Goal: Task Accomplishment & Management: Complete application form

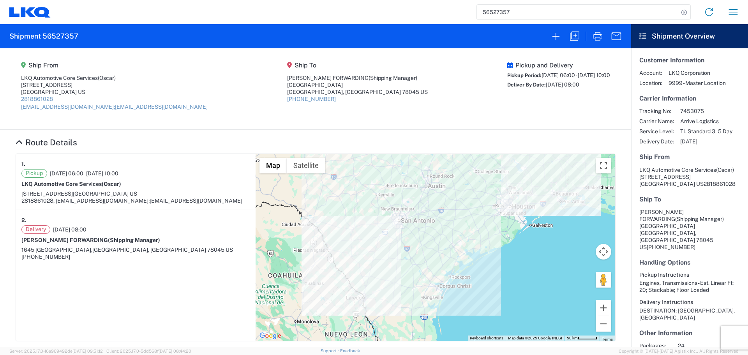
click at [496, 11] on input "56527357" at bounding box center [578, 12] width 202 height 15
type input "56527374"
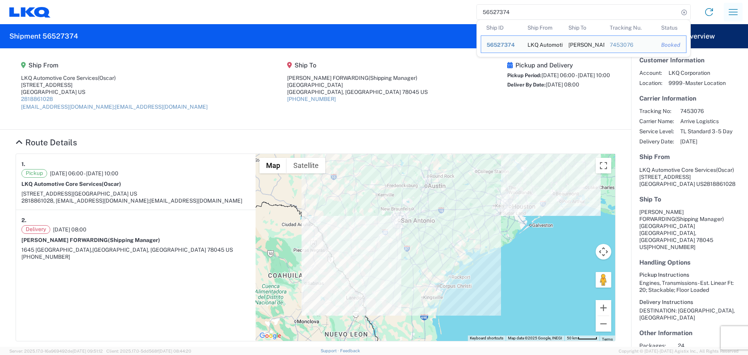
click at [734, 16] on icon "button" at bounding box center [733, 12] width 12 height 12
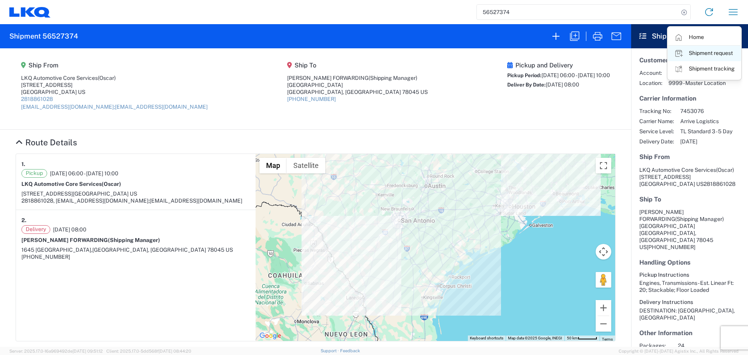
click at [706, 55] on link "Shipment request" at bounding box center [704, 54] width 73 height 16
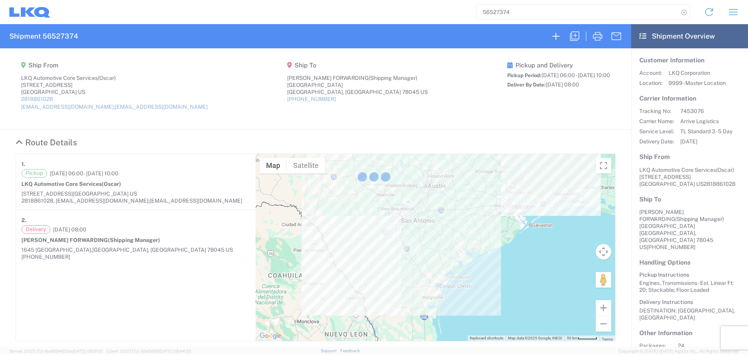
select select "FULL"
select select "US"
select select "LBS"
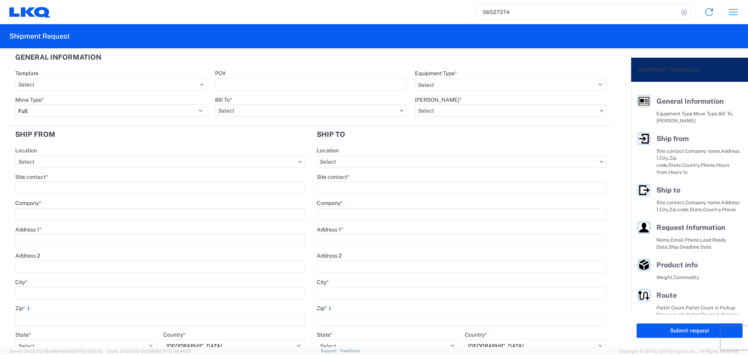
click at [483, 14] on input "56527374" at bounding box center [578, 12] width 202 height 15
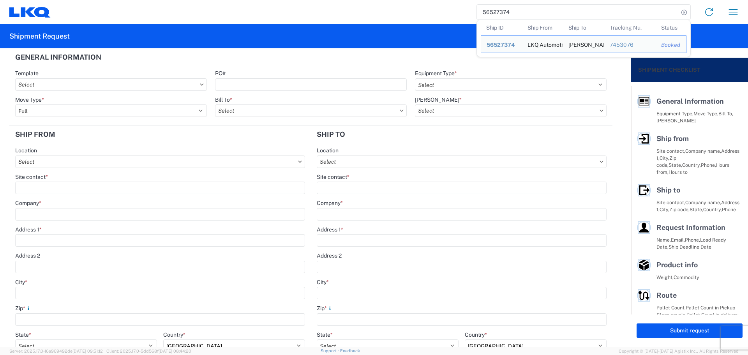
click at [483, 14] on input "56527374" at bounding box center [578, 12] width 202 height 15
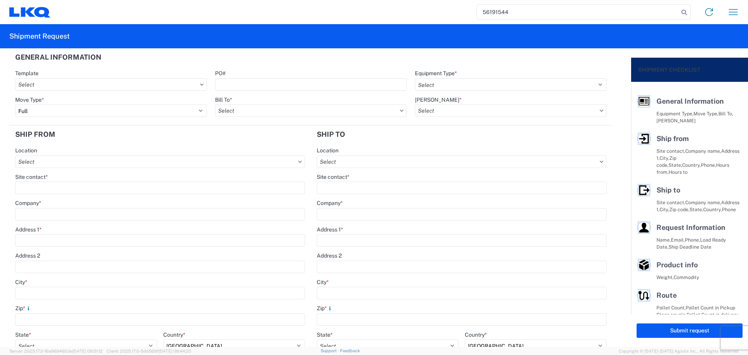
type input "56191544"
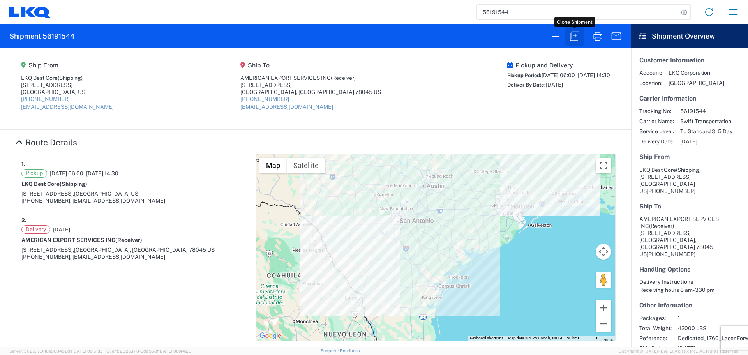
click at [572, 35] on icon "button" at bounding box center [574, 36] width 9 height 9
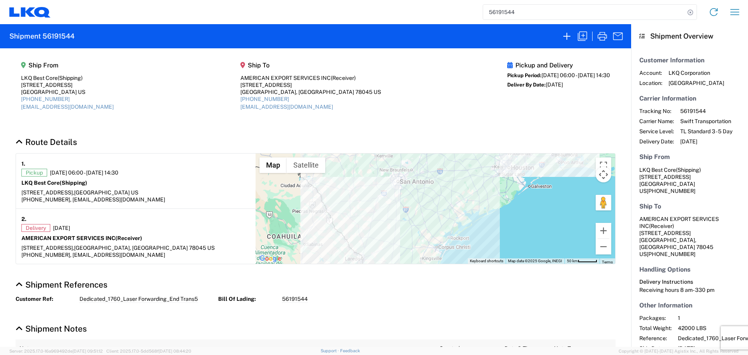
select select "FULL"
select select "US"
select select "LBS"
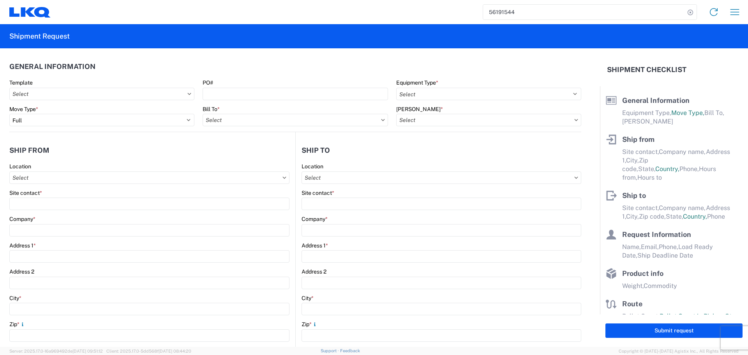
select select "STDV"
select select
type input "Shipping"
type input "LKQ Best Core"
type input "[STREET_ADDRESS]"
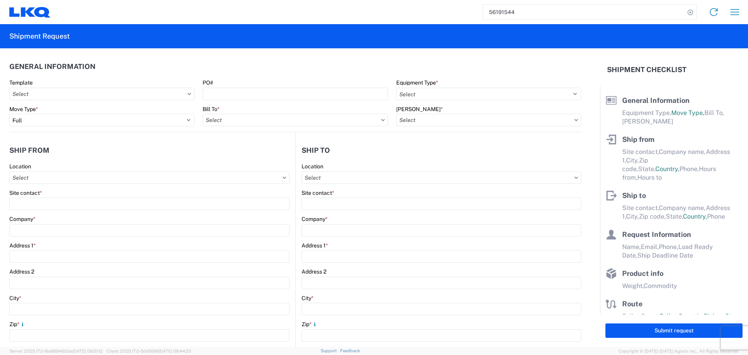
type input "[GEOGRAPHIC_DATA]"
type input "77038"
type input "[EMAIL_ADDRESS][DOMAIN_NAME]"
type input "Receiver"
type input "AMERICAN EXPORT SERVICES INC"
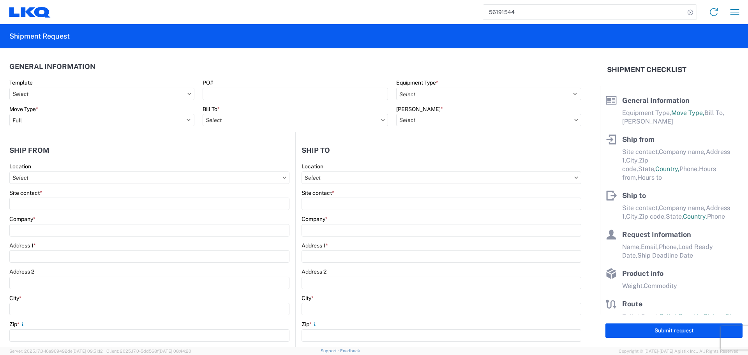
type input "[STREET_ADDRESS]"
type input "Laredo"
type input "78045"
type input "[EMAIL_ADDRESS][DOMAIN_NAME]"
type input "[DATE]"
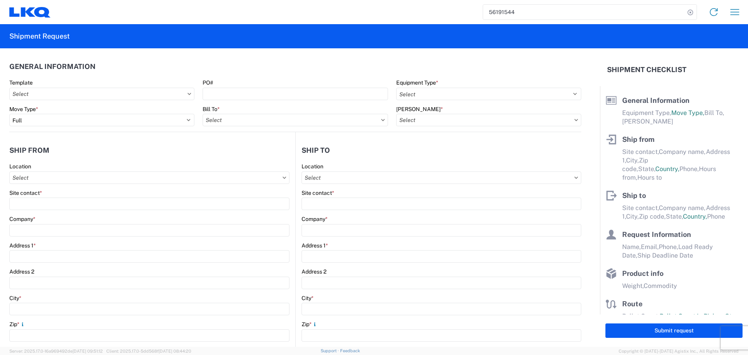
type input "[DATE]"
type textarea "Receiving hours 8 am- 330 pm"
type input "42000"
type input "Engines, Transmissions"
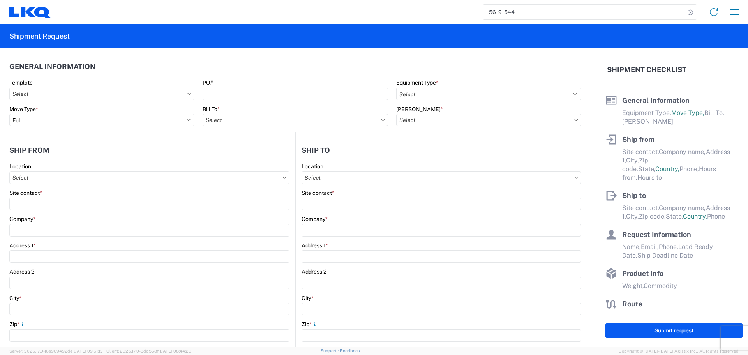
type input "1"
type input "12"
select select "IN"
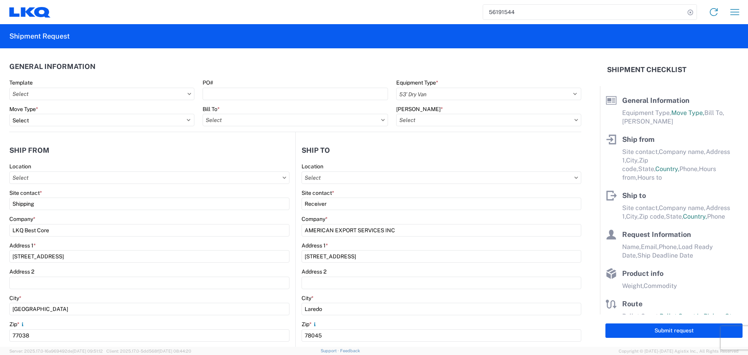
select select "US"
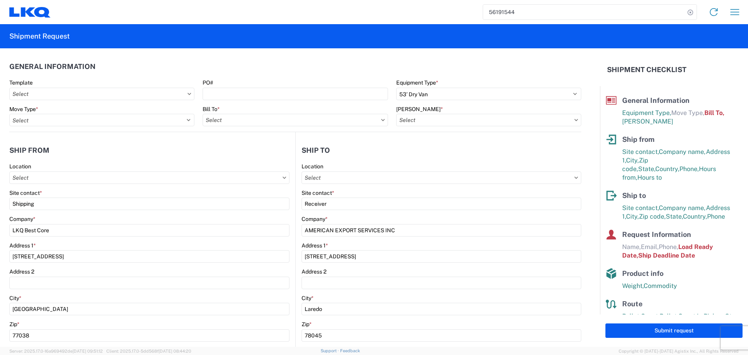
type input "1760-6300-66000-0000 - 1760 Freight Out"
type input "1760 - LKQ Best Core"
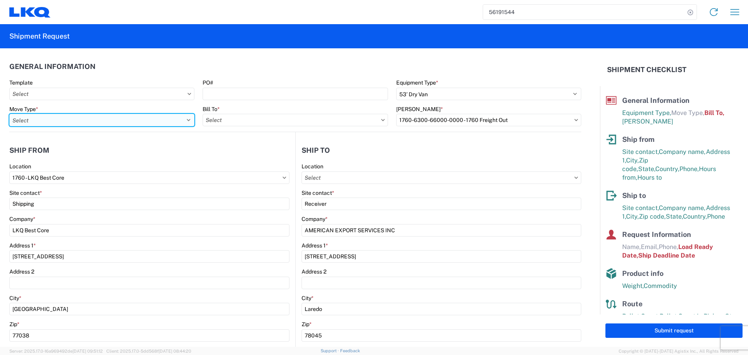
click at [184, 120] on select "Select Full Partial TL" at bounding box center [101, 120] width 185 height 12
select select "FULL"
click at [9, 114] on select "Select Full Partial TL" at bounding box center [101, 120] width 185 height 12
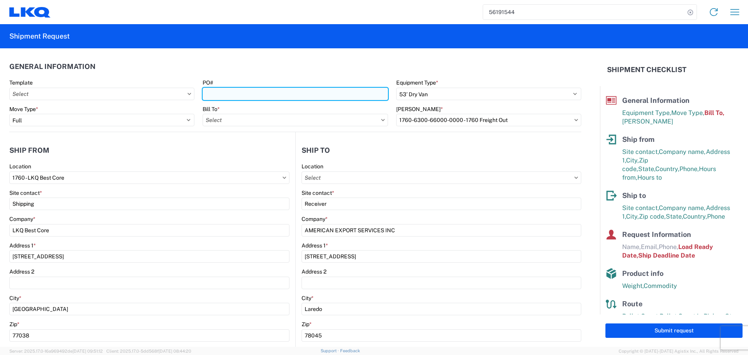
click at [213, 95] on input "PO#" at bounding box center [295, 94] width 185 height 12
type input "AUTO PARTS"
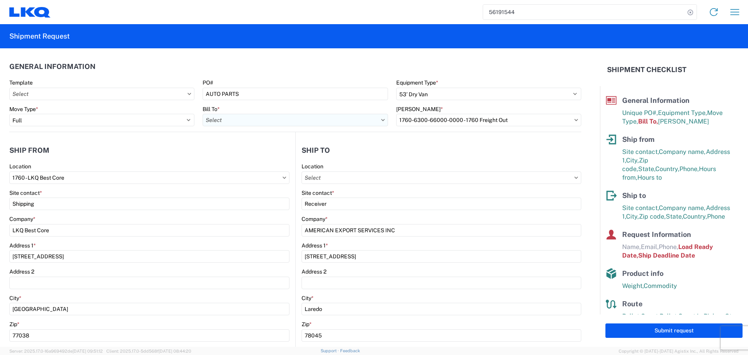
click at [317, 124] on input "Bill To *" at bounding box center [295, 120] width 185 height 12
type input "1760"
click at [247, 156] on div "1760 - LKQ Best Core" at bounding box center [271, 154] width 136 height 12
type input "1760 - LKQ Best Core"
click at [453, 120] on input "[PERSON_NAME] *" at bounding box center [488, 120] width 185 height 12
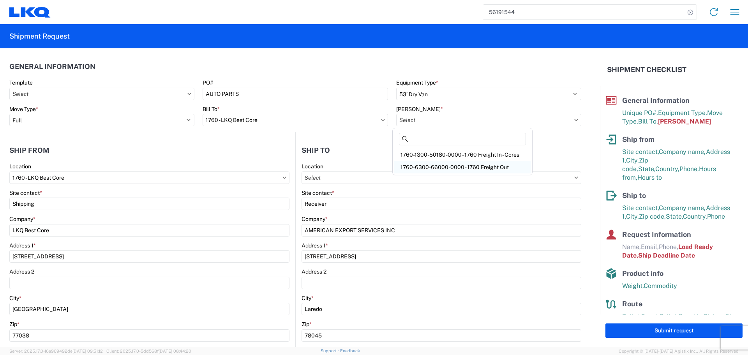
click at [457, 164] on div "1760-6300-66000-0000 - 1760 Freight Out" at bounding box center [462, 167] width 136 height 12
type input "1760-6300-66000-0000 - 1760 Freight Out"
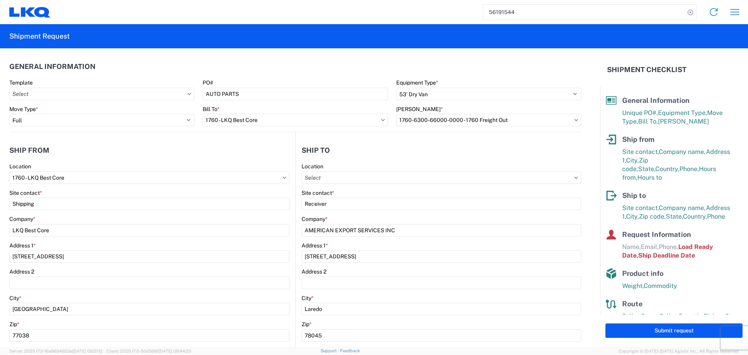
click at [245, 149] on header "Ship from" at bounding box center [152, 150] width 286 height 18
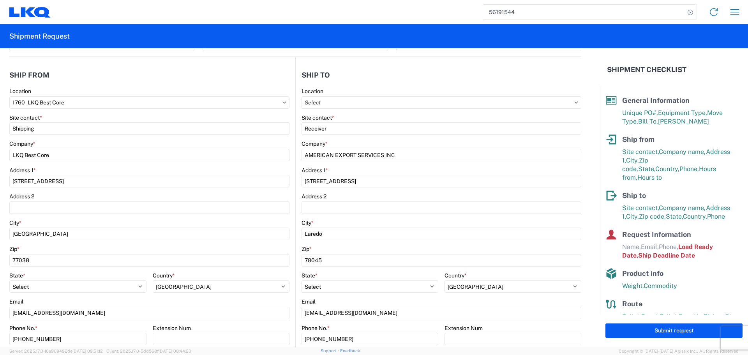
scroll to position [78, 0]
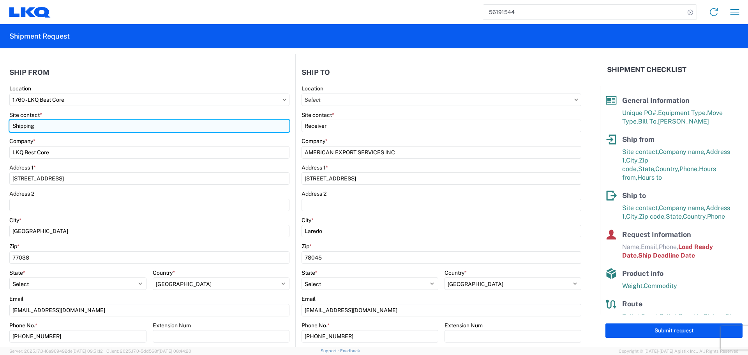
click at [25, 125] on input "Shipping" at bounding box center [149, 126] width 280 height 12
type input "Oscar"
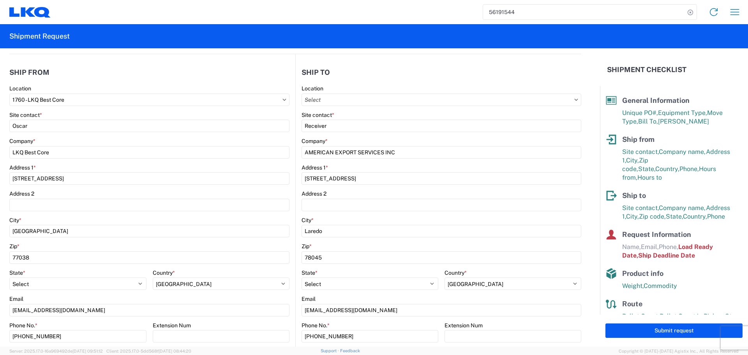
click at [67, 114] on div "Site contact *" at bounding box center [149, 114] width 280 height 7
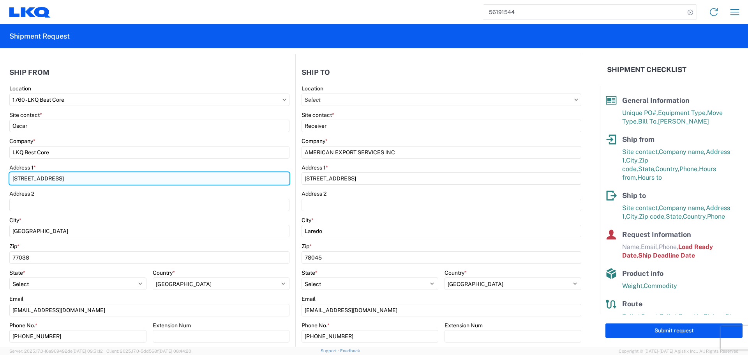
click at [27, 176] on input "[STREET_ADDRESS]" at bounding box center [149, 178] width 280 height 12
type input "[STREET_ADDRESS]"
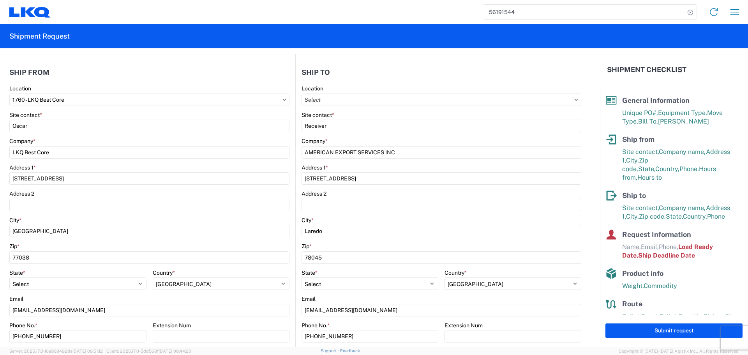
click at [129, 188] on agx-form-control-wrapper-v2 "Address [STREET_ADDRESS]" at bounding box center [149, 177] width 280 height 26
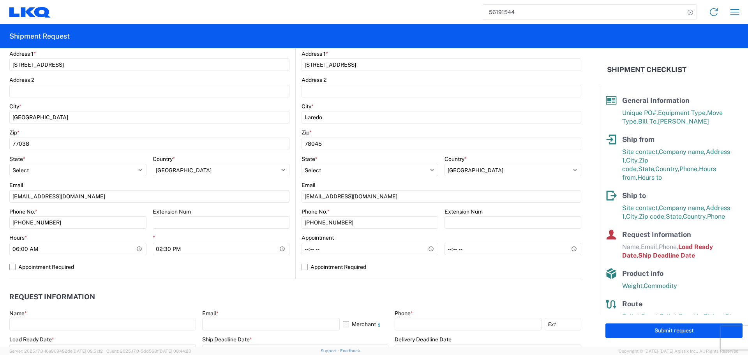
scroll to position [195, 0]
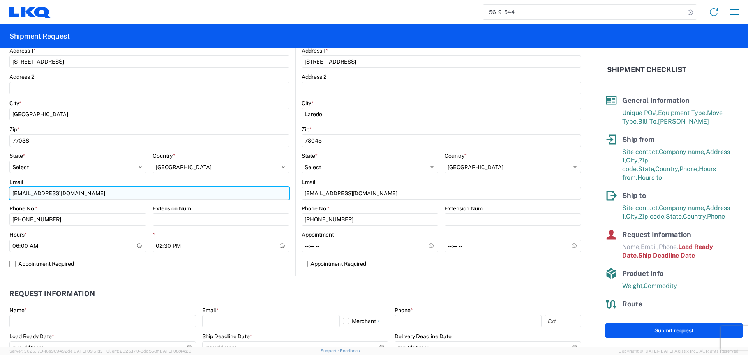
click at [42, 197] on input "[EMAIL_ADDRESS][DOMAIN_NAME]" at bounding box center [149, 193] width 280 height 12
type input "[EMAIL_ADDRESS][DOMAIN_NAME]"
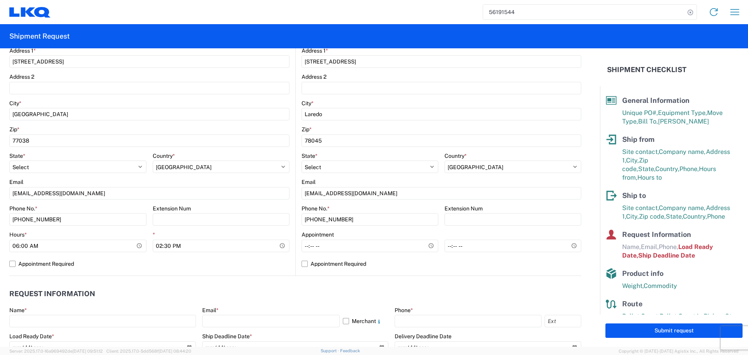
click at [127, 206] on div "Phone No. *" at bounding box center [77, 208] width 137 height 7
click at [280, 247] on input "14:30:00" at bounding box center [221, 246] width 137 height 12
type input "10:00"
click at [264, 263] on label "Appointment Required" at bounding box center [149, 263] width 280 height 12
click at [0, 0] on input "Appointment Required" at bounding box center [0, 0] width 0 height 0
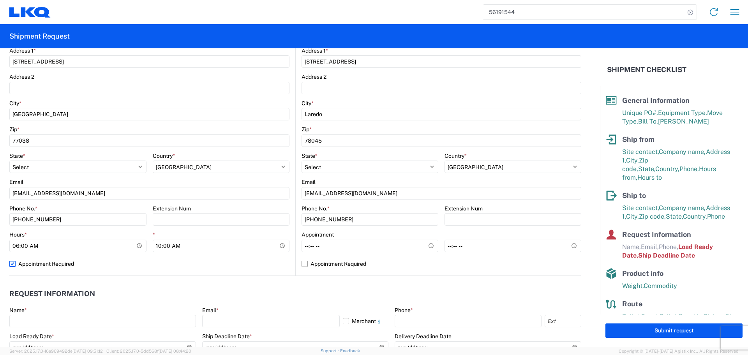
select select "US"
click at [264, 263] on label "Appointment Required" at bounding box center [149, 263] width 280 height 12
click at [0, 0] on input "Appointment Required" at bounding box center [0, 0] width 0 height 0
select select "US"
click at [423, 245] on input "Hours *" at bounding box center [369, 246] width 137 height 12
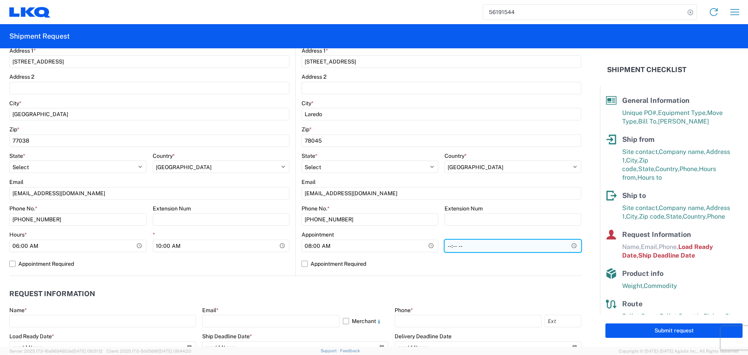
type input "08:00"
click at [565, 247] on input "*" at bounding box center [512, 246] width 137 height 12
type input "13:00"
click at [282, 289] on header "Request Information" at bounding box center [295, 294] width 572 height 18
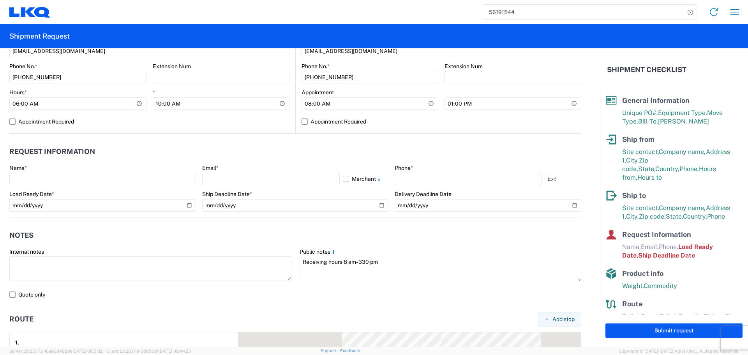
scroll to position [351, 0]
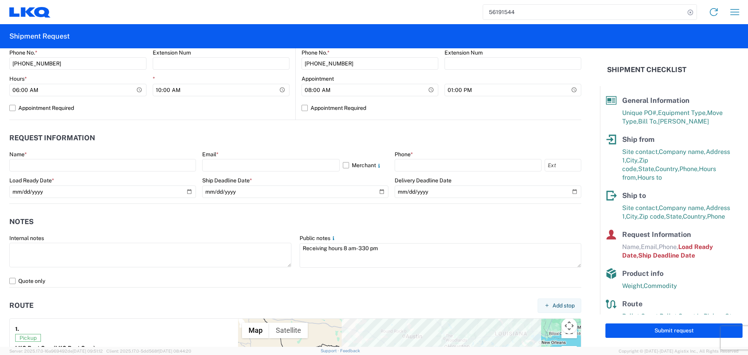
click at [46, 159] on div "Name *" at bounding box center [102, 161] width 187 height 21
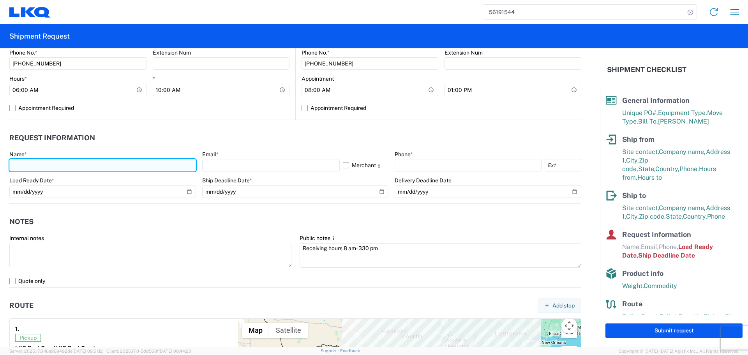
click at [45, 163] on input "text" at bounding box center [102, 165] width 187 height 12
type input "Oscar"
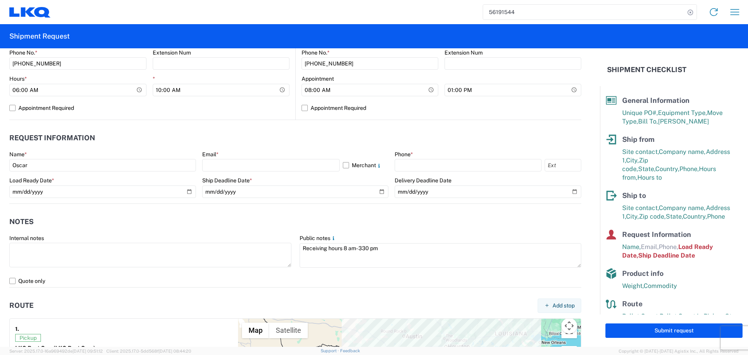
click at [164, 146] on header "Request Information" at bounding box center [295, 138] width 572 height 18
click at [221, 167] on input "text" at bounding box center [270, 165] width 137 height 12
click at [280, 139] on header "Request Information" at bounding box center [295, 138] width 572 height 18
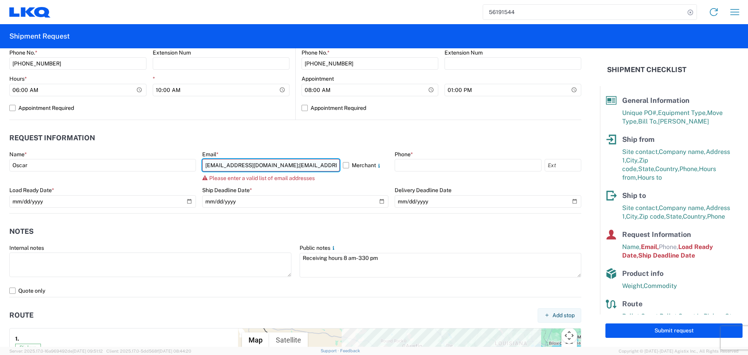
click at [295, 162] on input "[EMAIL_ADDRESS][DOMAIN_NAME];[EMAIL_ADDRESS][DOMAIN_NAME]" at bounding box center [270, 165] width 137 height 12
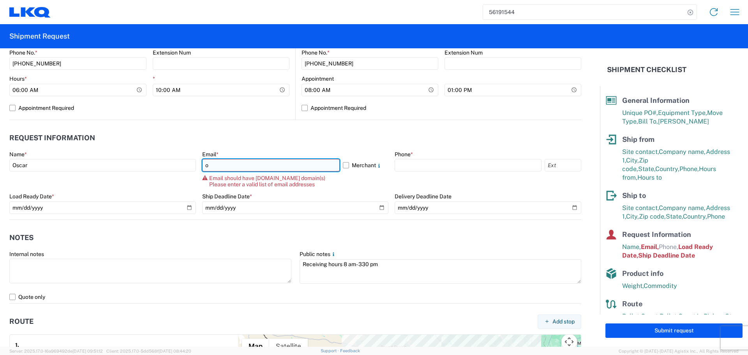
type input "[EMAIL_ADDRESS][DOMAIN_NAME]"
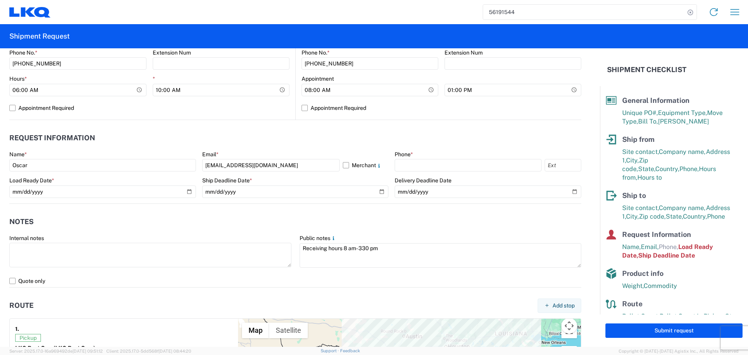
click at [291, 136] on header "Request Information" at bounding box center [295, 138] width 572 height 18
click at [436, 162] on input "text" at bounding box center [468, 165] width 147 height 12
type input "[PHONE_NUMBER]"
click at [272, 129] on agx-request-info "Request Information Name * [PERSON_NAME] * [EMAIL_ADDRESS][DOMAIN_NAME] Merchan…" at bounding box center [295, 162] width 572 height 84
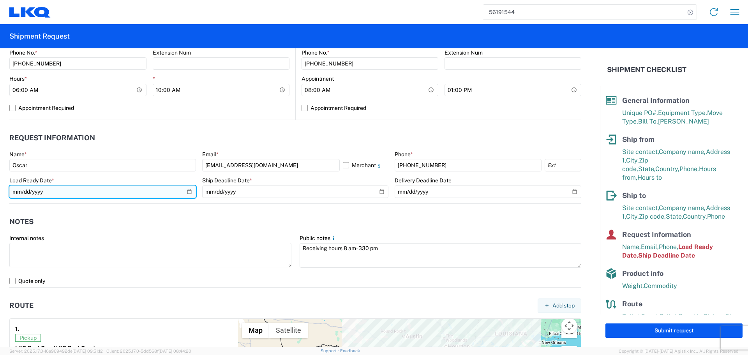
click at [183, 190] on input "[DATE]" at bounding box center [102, 191] width 187 height 12
type input "[DATE]"
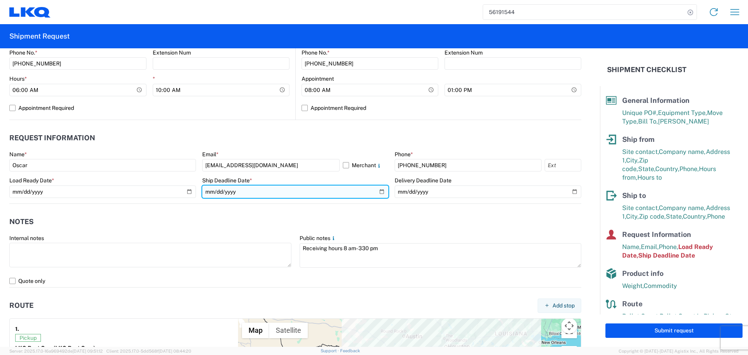
click at [379, 194] on input "[DATE]" at bounding box center [295, 191] width 187 height 12
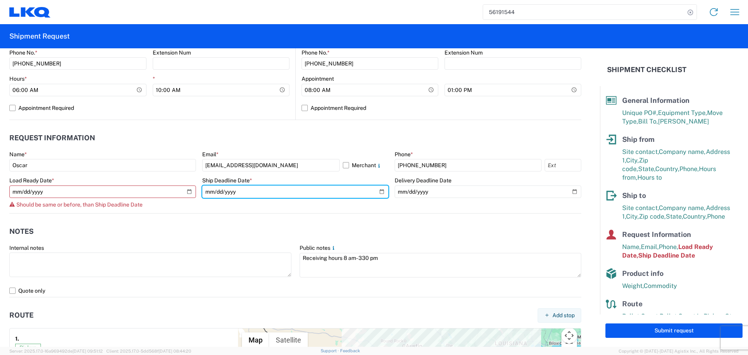
type input "[DATE]"
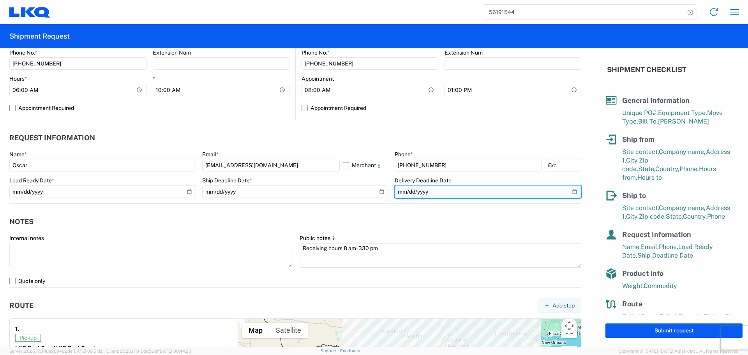
click at [566, 190] on input "[DATE]" at bounding box center [488, 191] width 187 height 12
type input "[DATE]"
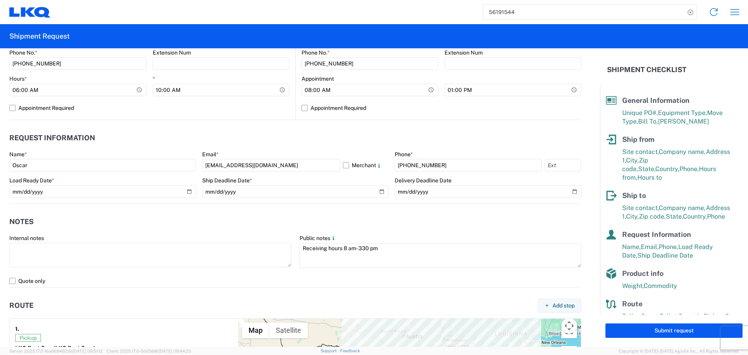
click at [213, 212] on agx-notes "Notes Internal notes Public notes Receiving hours 8 am- 330 pm Quote only" at bounding box center [295, 246] width 572 height 84
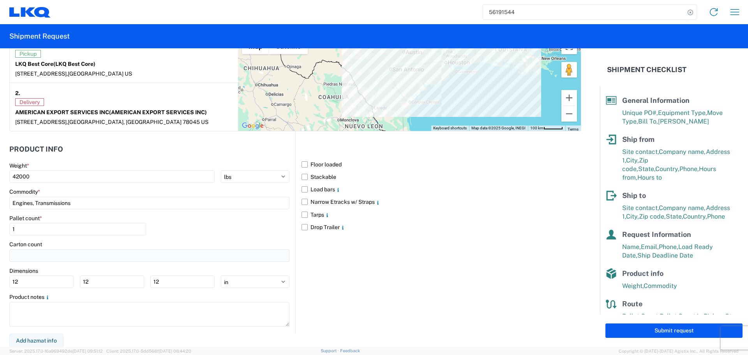
scroll to position [636, 0]
click at [30, 236] on agx-form-control-wrapper-v2 "Pallet count * 1" at bounding box center [77, 226] width 137 height 26
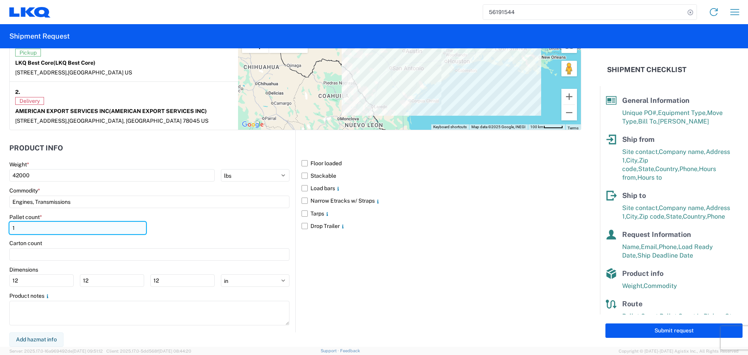
click at [30, 229] on input "1" at bounding box center [77, 228] width 137 height 12
type input "24"
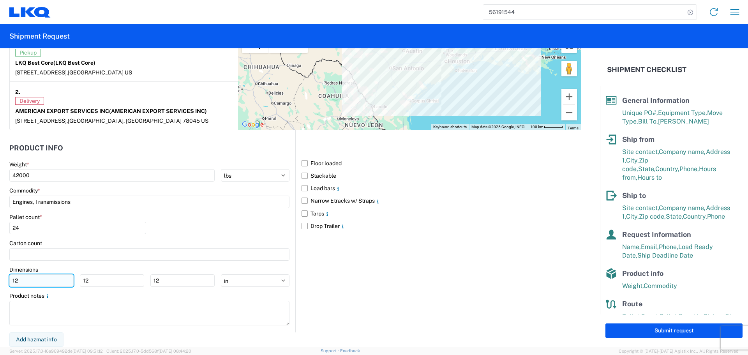
drag, startPoint x: 26, startPoint y: 285, endPoint x: 21, endPoint y: 285, distance: 5.1
click at [23, 284] on input "12" at bounding box center [41, 280] width 64 height 12
type input "1"
type input "40"
click at [98, 285] on input "12" at bounding box center [112, 280] width 64 height 12
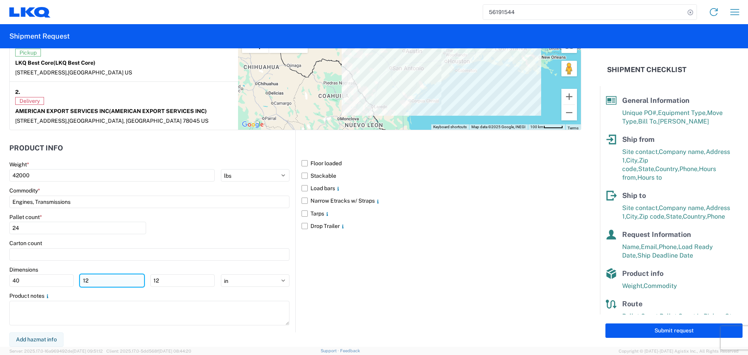
type input "1"
type input "40"
click at [164, 285] on input "12" at bounding box center [182, 280] width 64 height 12
type input "1"
type input "36"
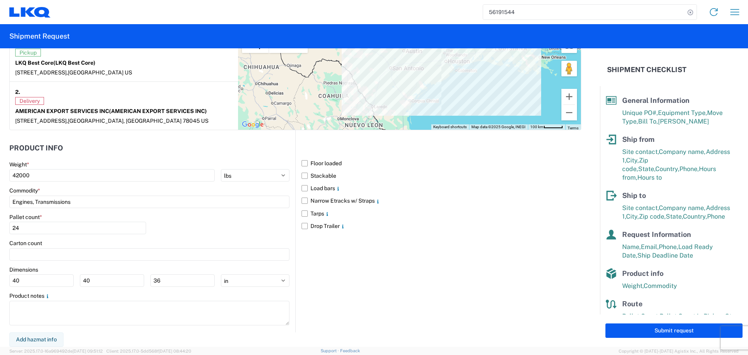
click at [170, 237] on div "Pallet count * 24" at bounding box center [149, 226] width 280 height 26
click at [303, 164] on label "Floor loaded" at bounding box center [441, 163] width 280 height 12
click at [0, 0] on input "Floor loaded" at bounding box center [0, 0] width 0 height 0
click at [303, 176] on label "Stackable" at bounding box center [441, 175] width 280 height 12
click at [0, 0] on input "Stackable" at bounding box center [0, 0] width 0 height 0
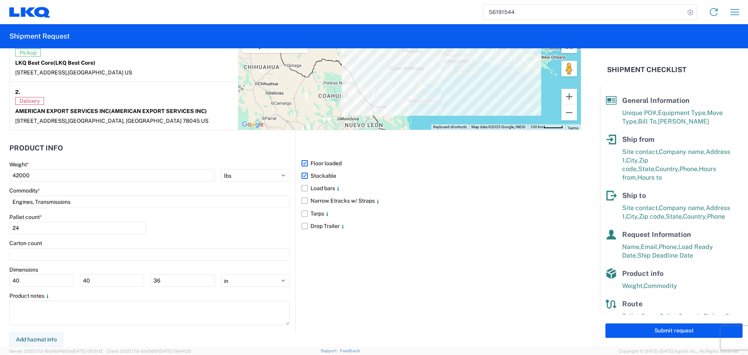
click at [187, 226] on div "Pallet count * 24" at bounding box center [149, 226] width 280 height 26
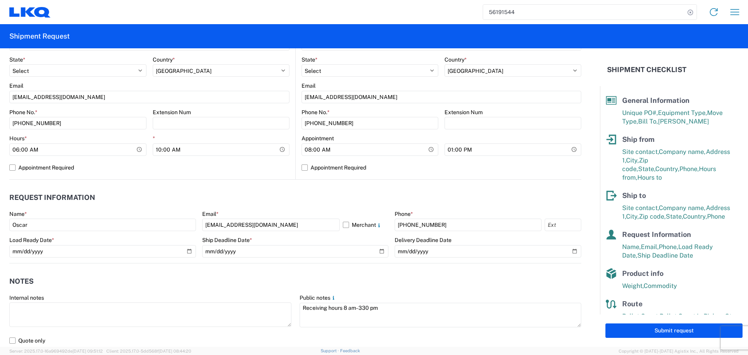
scroll to position [285, 0]
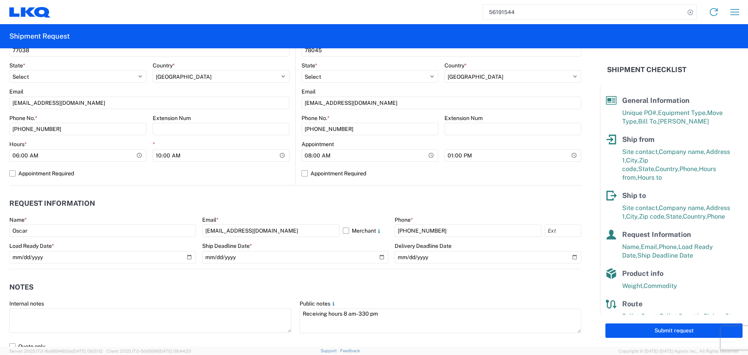
click at [259, 203] on header "Request Information" at bounding box center [295, 204] width 572 height 18
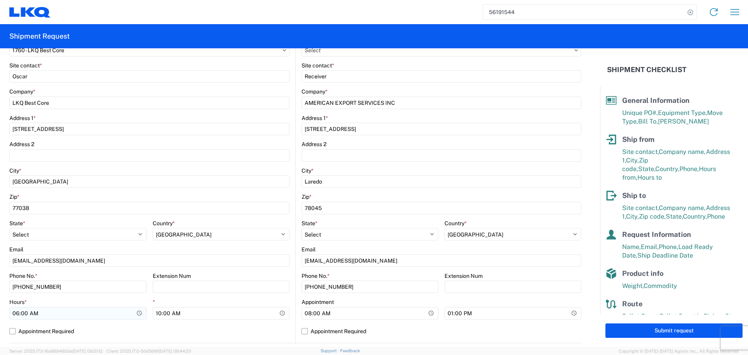
scroll to position [207, 0]
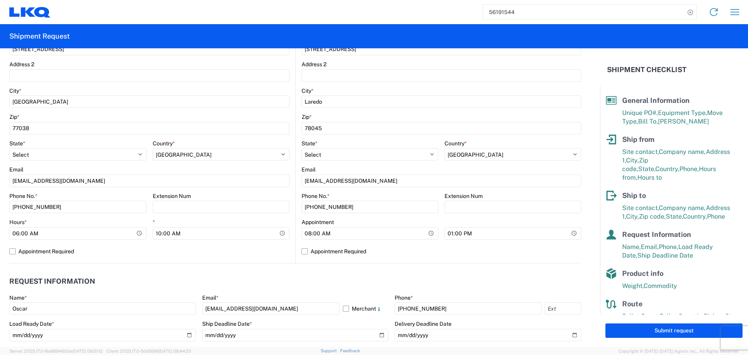
click at [183, 257] on div "1760 Location 1760 - LKQ Best Core Site contact * Oscar Company * LKQ Best Core…" at bounding box center [149, 109] width 280 height 307
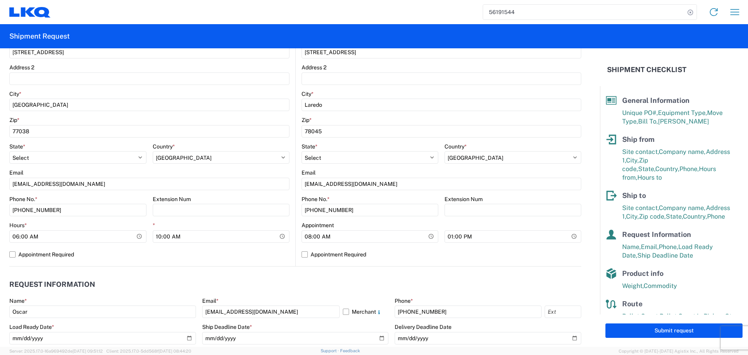
scroll to position [312, 0]
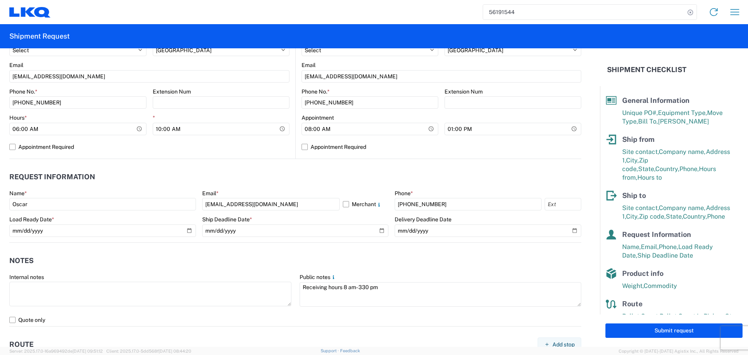
click at [638, 331] on button "Submit request" at bounding box center [673, 330] width 137 height 14
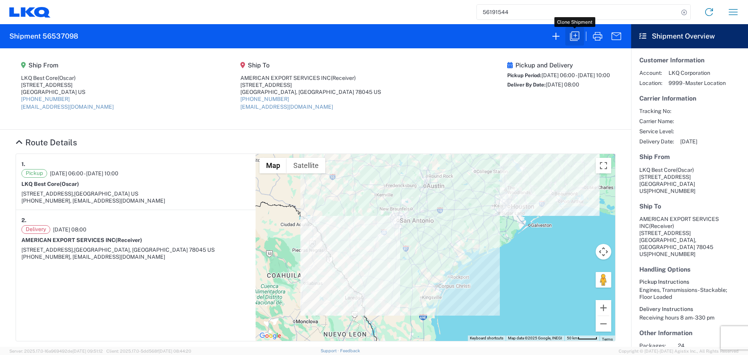
click at [571, 31] on icon "button" at bounding box center [574, 36] width 12 height 12
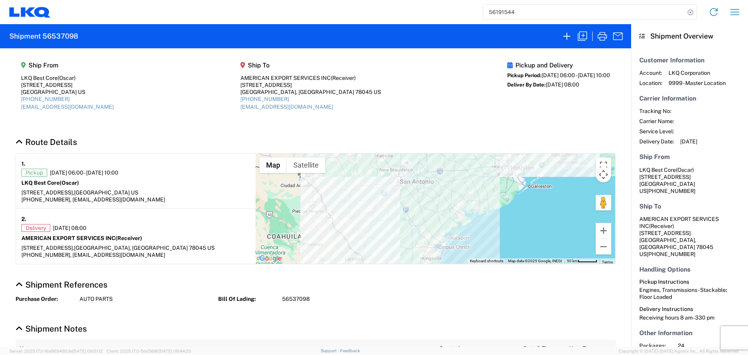
select select "STDV"
select select "FULL"
select select "US"
select select "LBS"
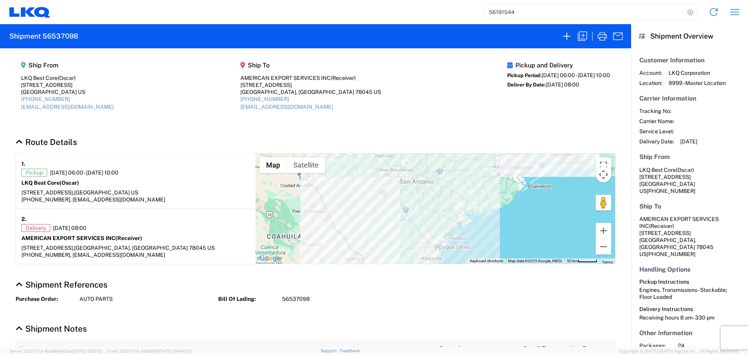
select select "IN"
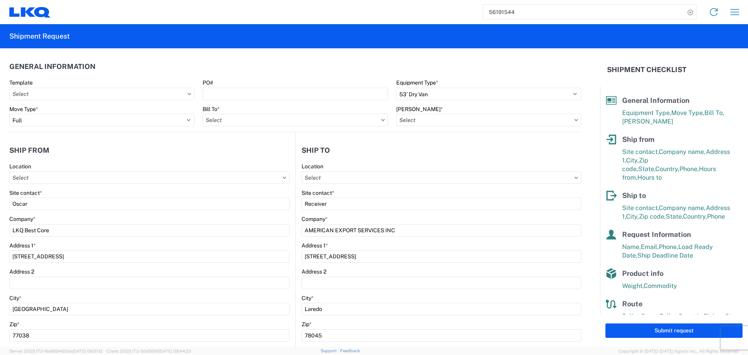
type input "1760 - LKQ Best Core"
type input "1760-6300-66000-0000 - 1760 Freight Out"
type input "1760 - LKQ Best Core"
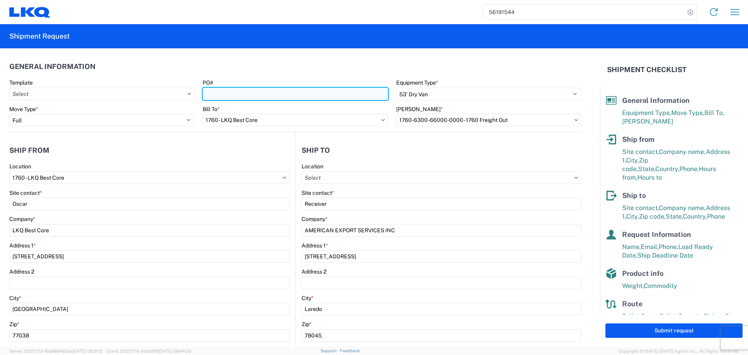
click at [241, 99] on input "PO#" at bounding box center [295, 94] width 185 height 12
type input "AUTO PARTS"
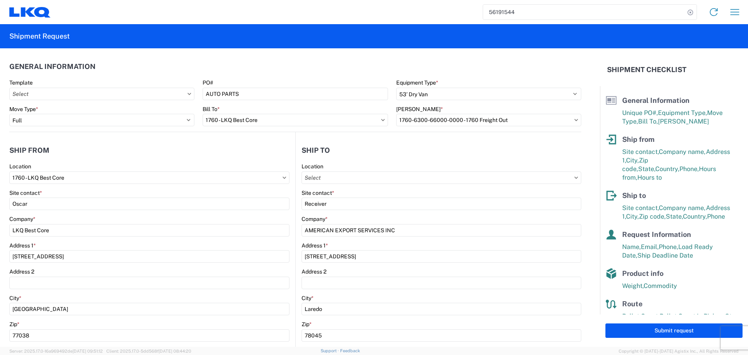
click at [268, 65] on header "General Information" at bounding box center [295, 67] width 572 height 18
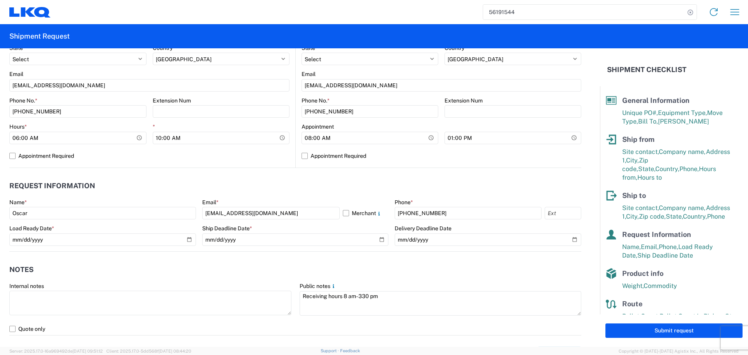
scroll to position [351, 0]
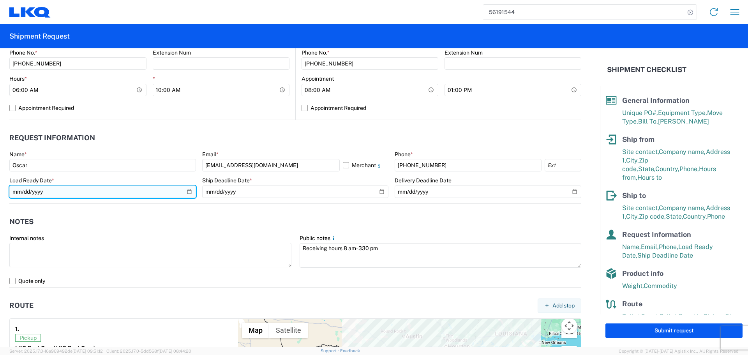
click at [185, 189] on input "[DATE]" at bounding box center [102, 191] width 187 height 12
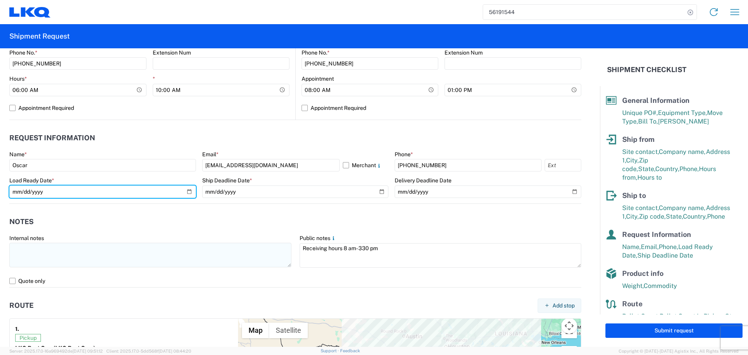
type input "[DATE]"
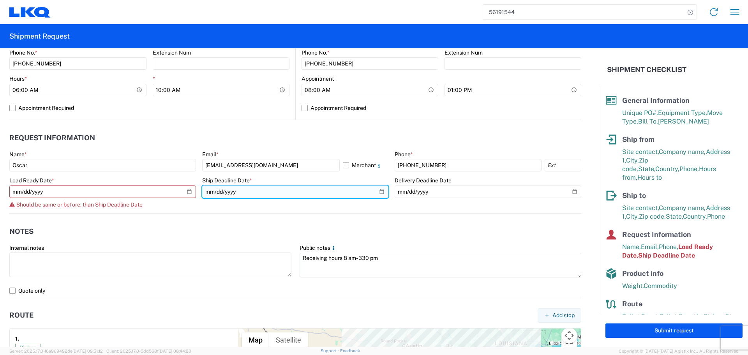
click at [376, 194] on input "[DATE]" at bounding box center [295, 191] width 187 height 12
type input "[DATE]"
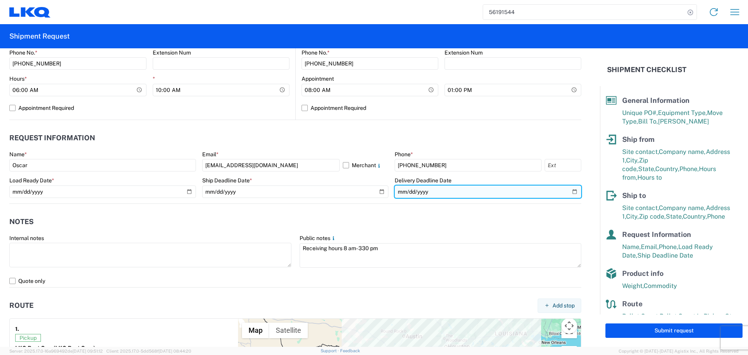
click at [566, 189] on input "[DATE]" at bounding box center [488, 191] width 187 height 12
type input "[DATE]"
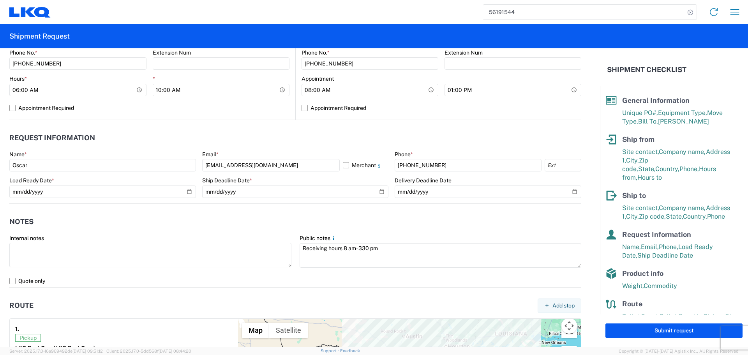
click at [215, 229] on header "Notes" at bounding box center [295, 222] width 572 height 18
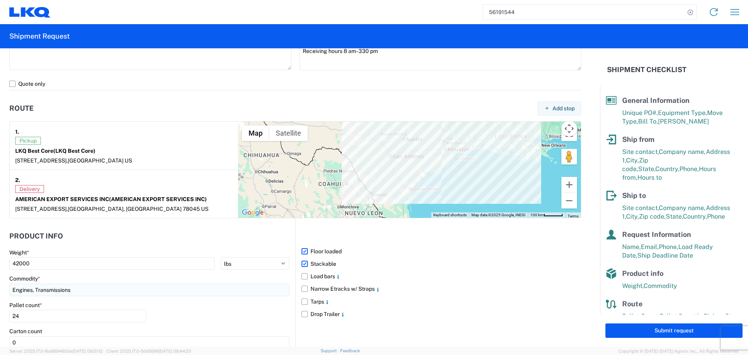
scroll to position [636, 0]
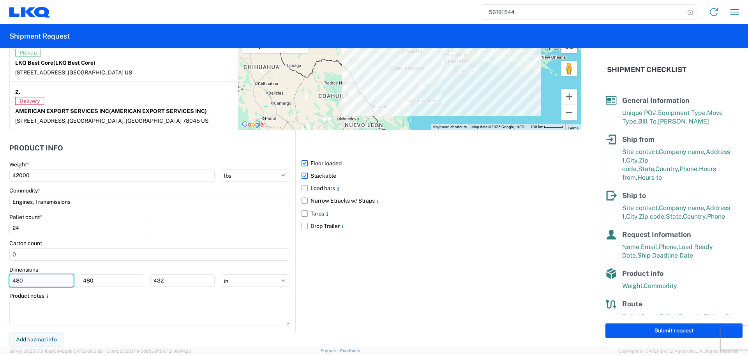
click at [18, 283] on input "480" at bounding box center [41, 280] width 64 height 12
click at [28, 281] on input "480" at bounding box center [41, 280] width 64 height 12
type input "4"
type input "40"
click at [106, 284] on input "480" at bounding box center [112, 280] width 64 height 12
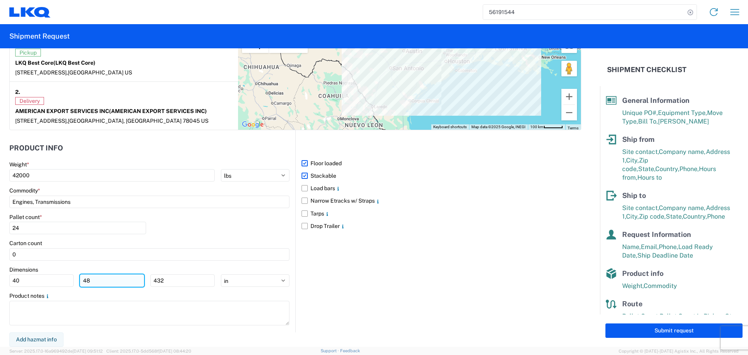
type input "4"
type input "40"
click at [171, 280] on input "432" at bounding box center [182, 280] width 64 height 12
type input "4"
type input "36"
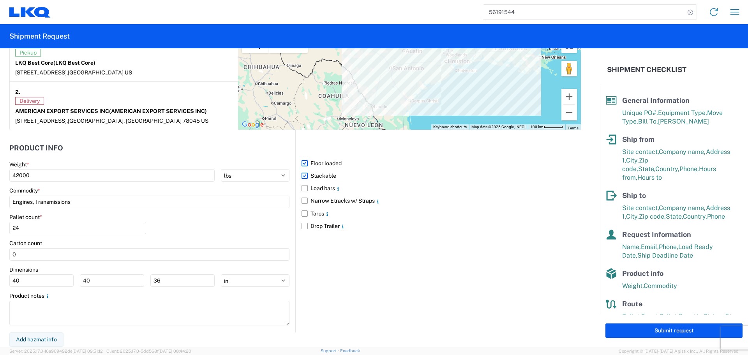
click at [187, 227] on div "Pallet count * 24" at bounding box center [149, 226] width 280 height 26
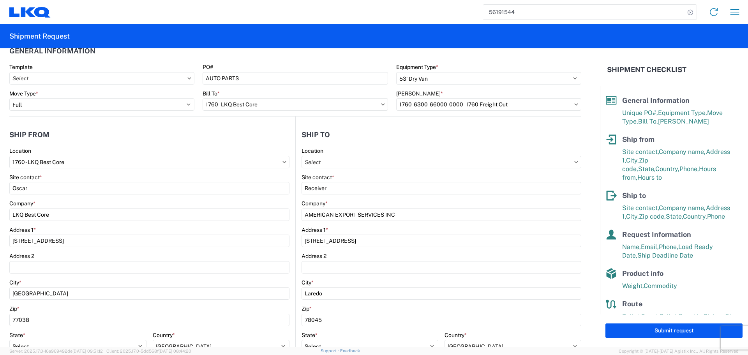
scroll to position [12, 0]
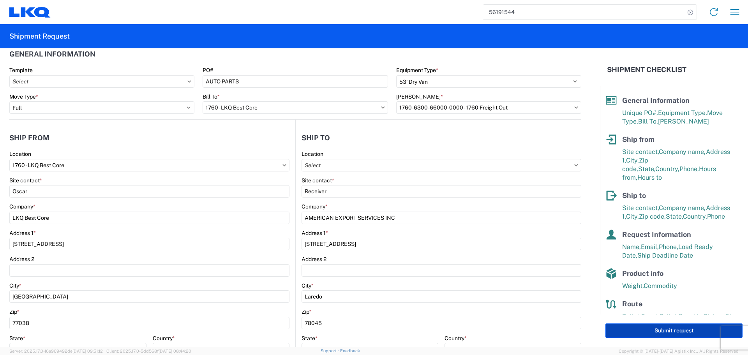
click at [665, 329] on button "Submit request" at bounding box center [673, 330] width 137 height 14
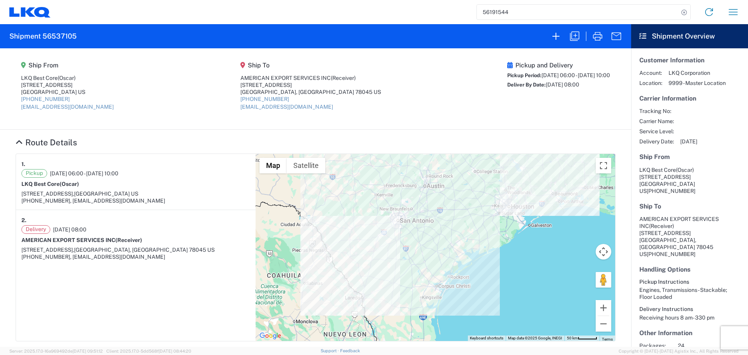
click at [513, 16] on input "56191544" at bounding box center [578, 12] width 202 height 15
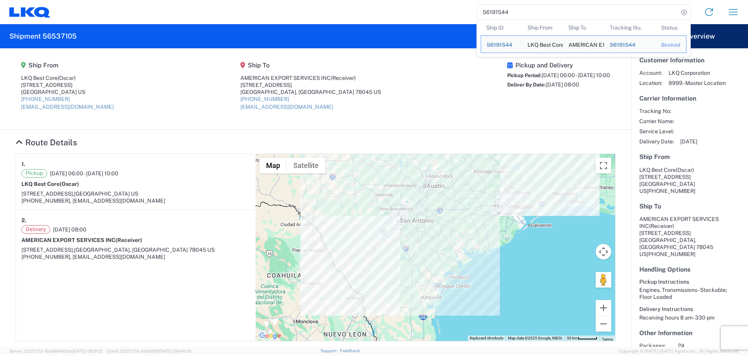
click at [513, 16] on input "56191544" at bounding box center [578, 12] width 202 height 15
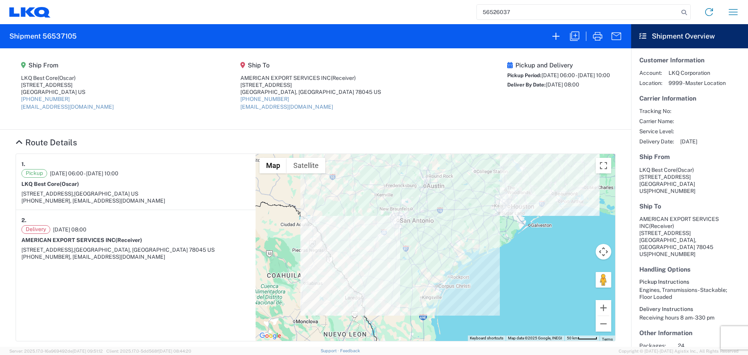
type input "56526037"
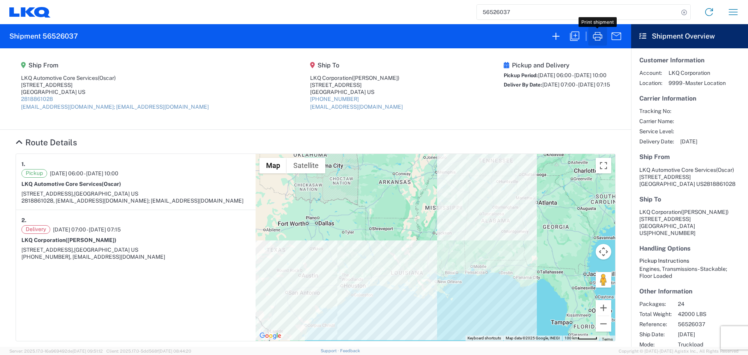
click at [599, 39] on icon "button" at bounding box center [597, 36] width 12 height 12
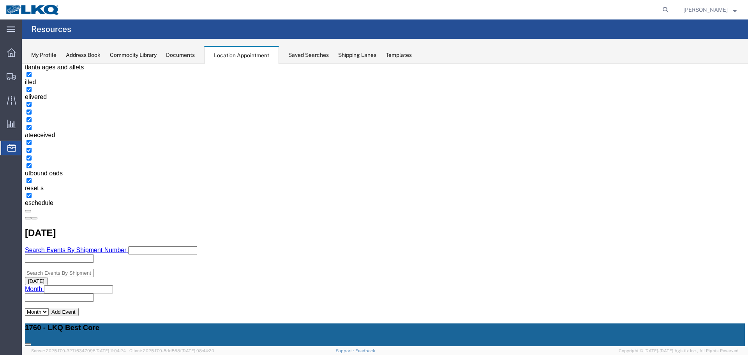
scroll to position [156, 0]
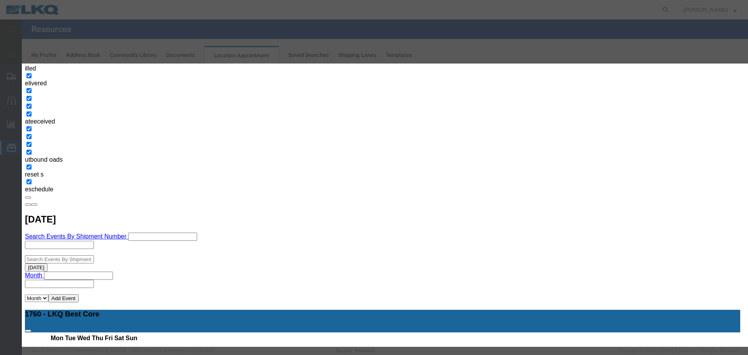
type input "d"
select select "40"
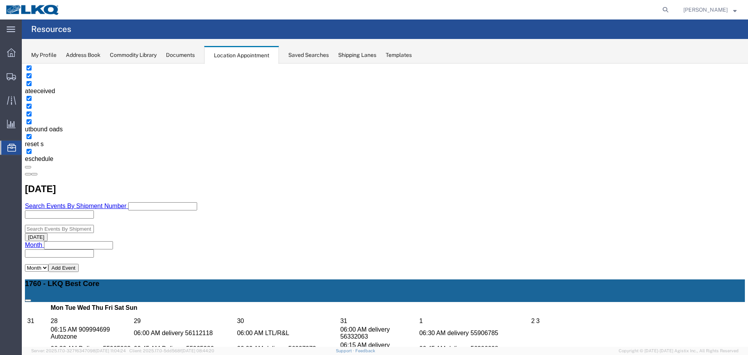
scroll to position [195, 0]
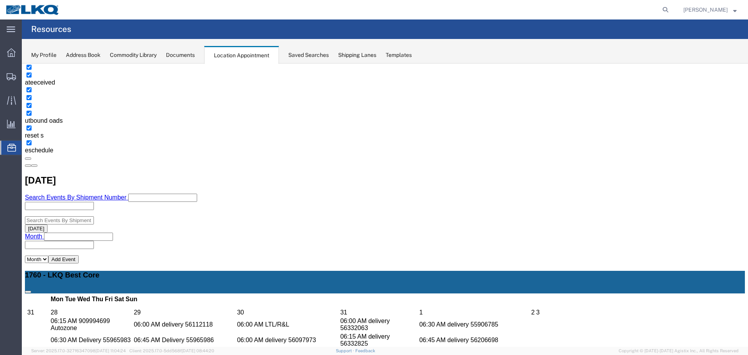
select select "1"
select select "25"
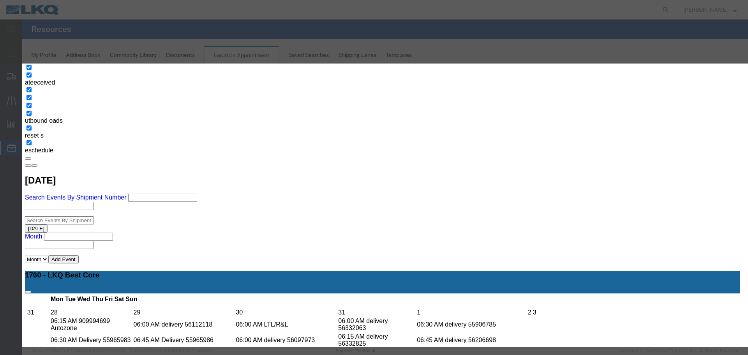
type input "d"
select select "40"
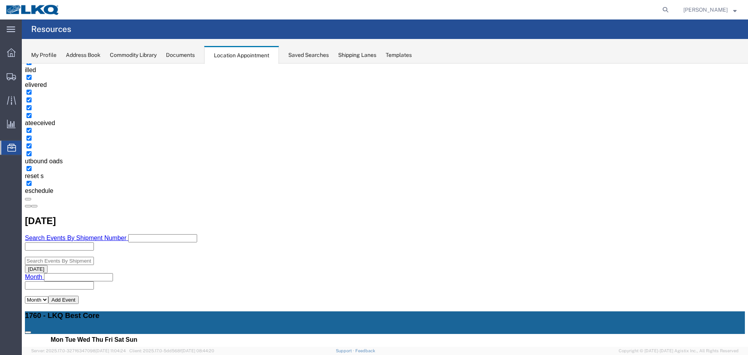
scroll to position [156, 0]
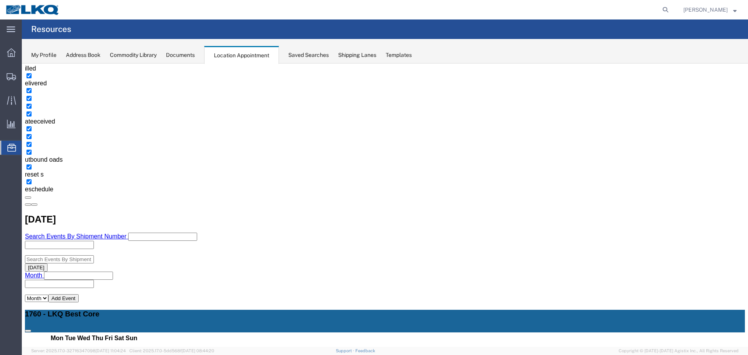
select select "1"
select select "25"
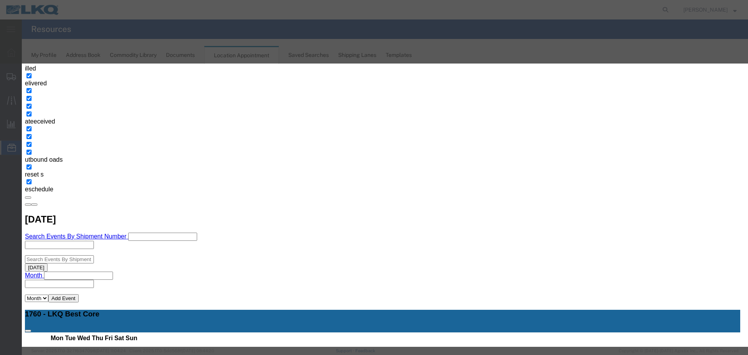
type input "d"
select select "40"
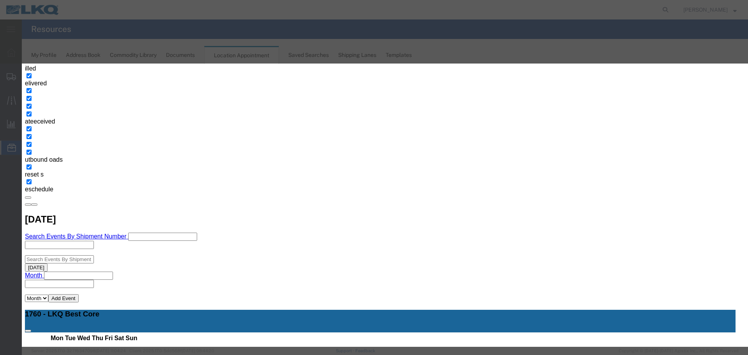
scroll to position [0, 0]
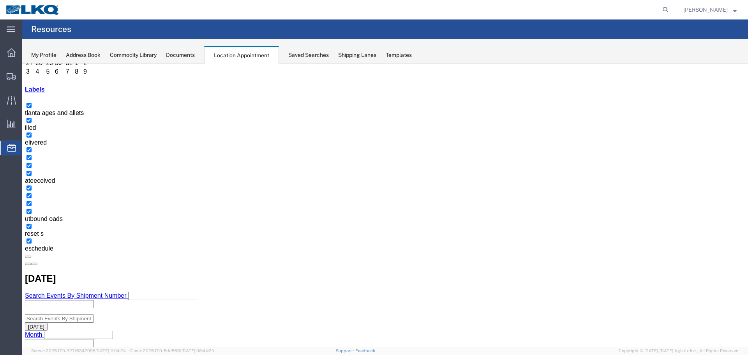
scroll to position [78, 0]
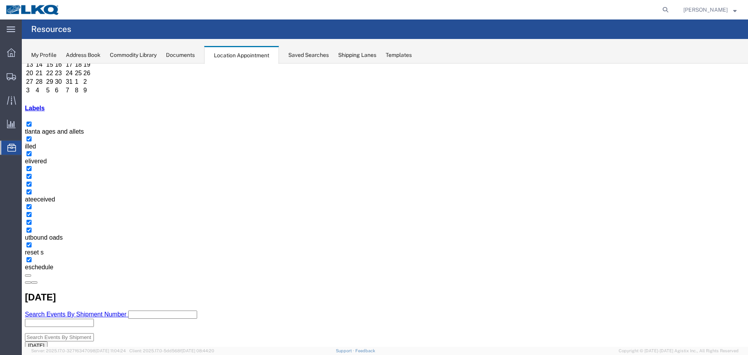
select select "1"
select select
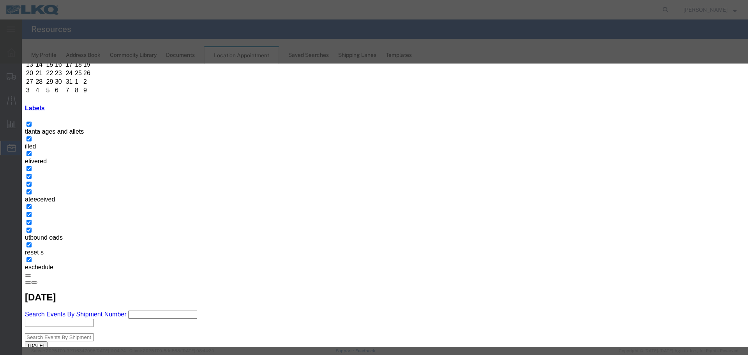
type input "56537098 SWIFT ADD"
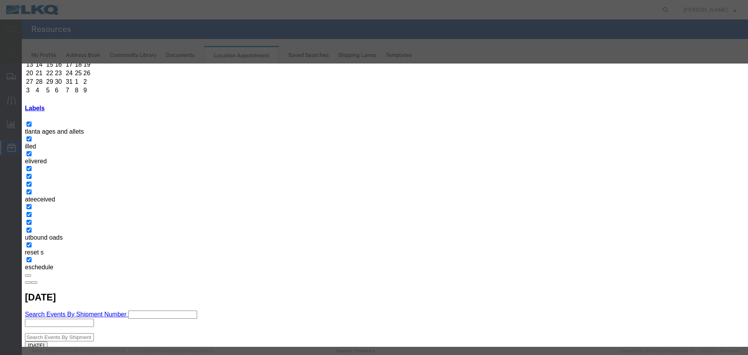
type input "08/21/25"
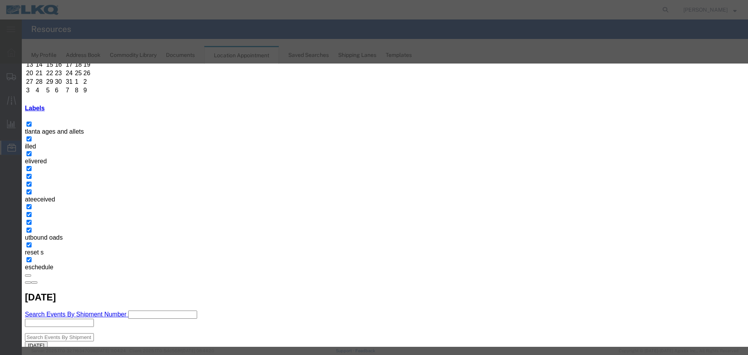
type input "2:15 PM"
type input "O"
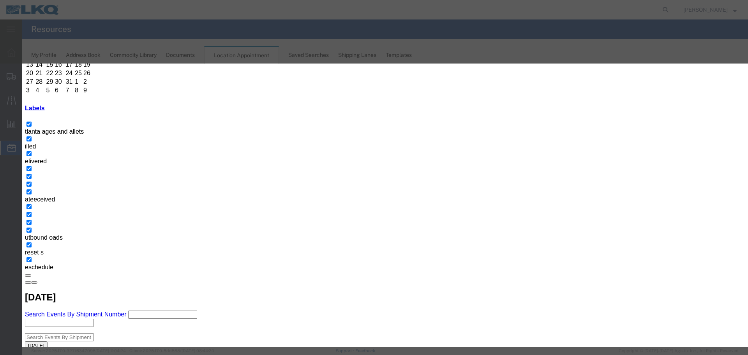
select select "80"
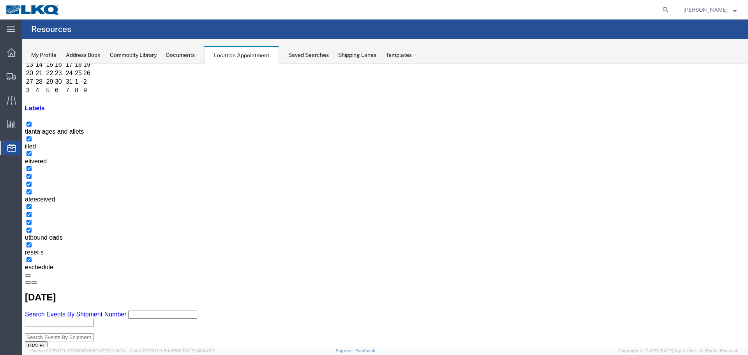
scroll to position [0, 0]
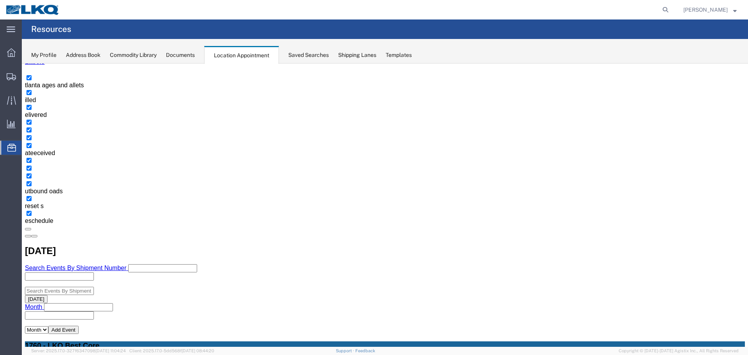
scroll to position [156, 0]
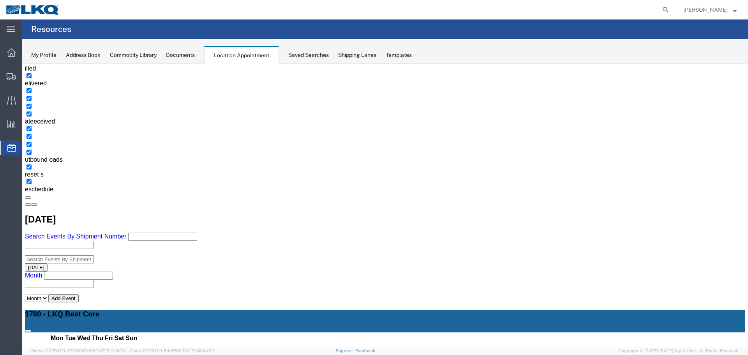
select select "1"
select select
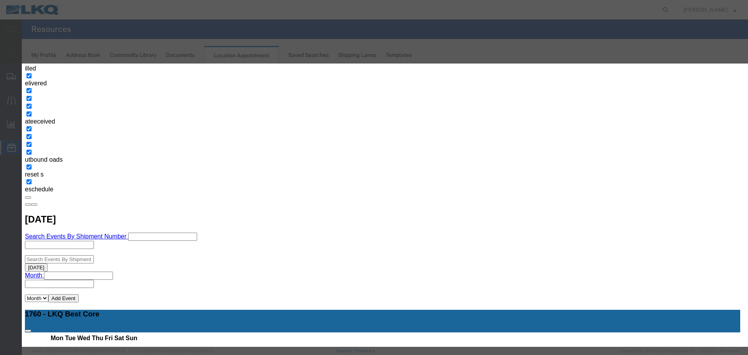
type input "56537105 SWIFT ADD"
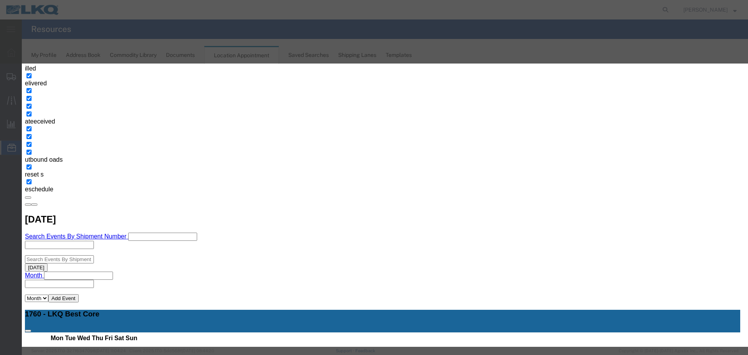
type input "08/22/25"
type input "2:15 PM"
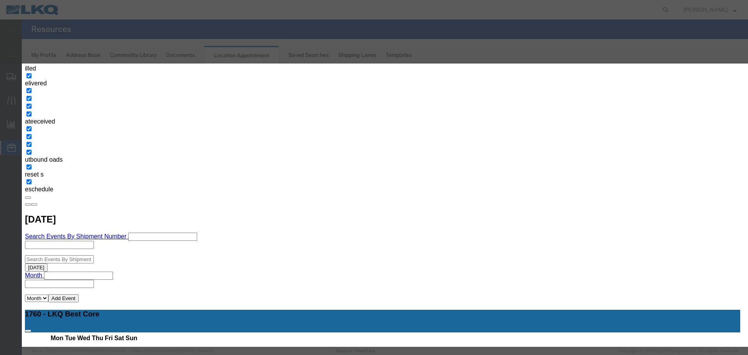
type input "2:15 PM"
type input "O"
select select "80"
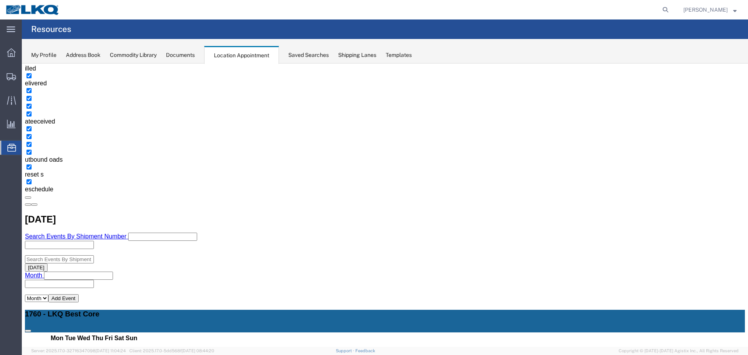
scroll to position [0, 0]
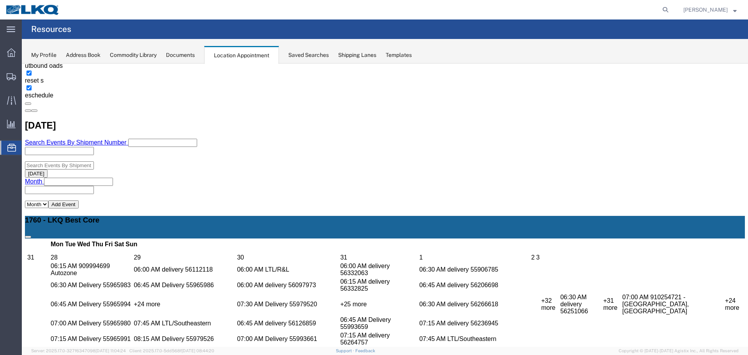
scroll to position [250, 0]
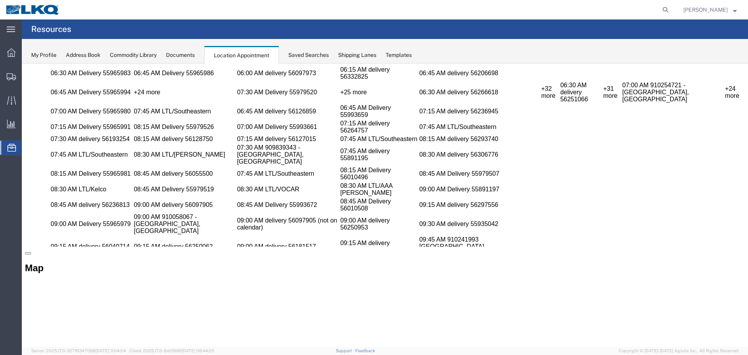
scroll to position [484, 0]
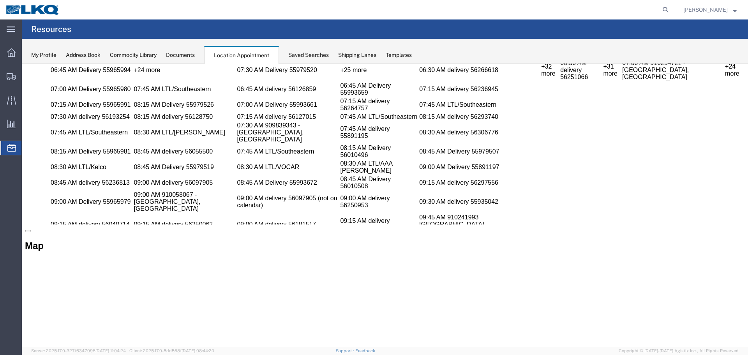
select select "1"
select select
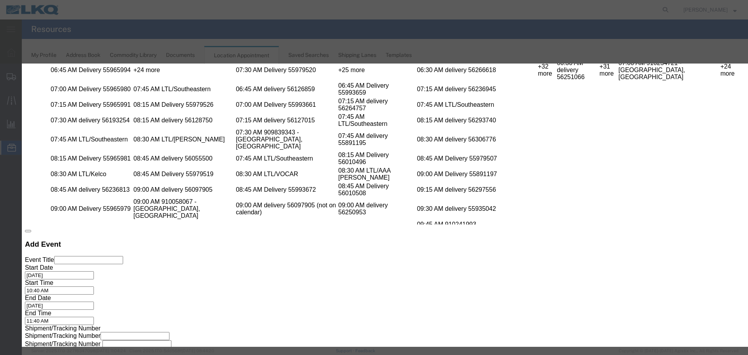
click at [123, 256] on input "Event Title" at bounding box center [88, 260] width 69 height 8
type input "56525391 TRISTAR"
click at [355, 256] on div "Event Title 56525391 TRISTAR" at bounding box center [382, 260] width 715 height 8
click at [94, 271] on input "08/24/2025" at bounding box center [59, 275] width 69 height 8
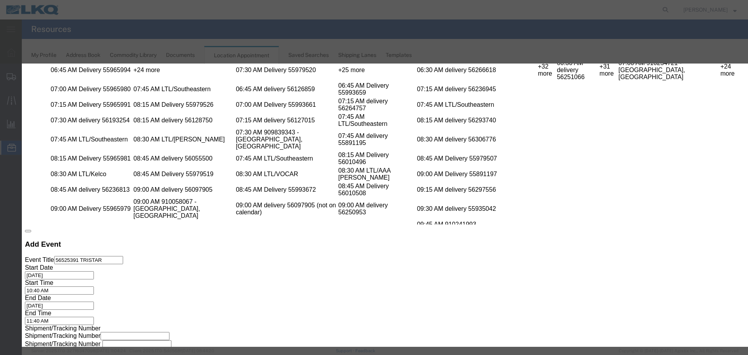
click at [94, 271] on input "08/24/2025" at bounding box center [59, 275] width 69 height 8
type input "08/20/25"
click at [321, 264] on div "Start Date 08/20/25" at bounding box center [382, 271] width 715 height 15
drag, startPoint x: 416, startPoint y: 145, endPoint x: 421, endPoint y: 145, distance: 4.7
click at [94, 286] on input "10:40 AM" at bounding box center [59, 290] width 69 height 8
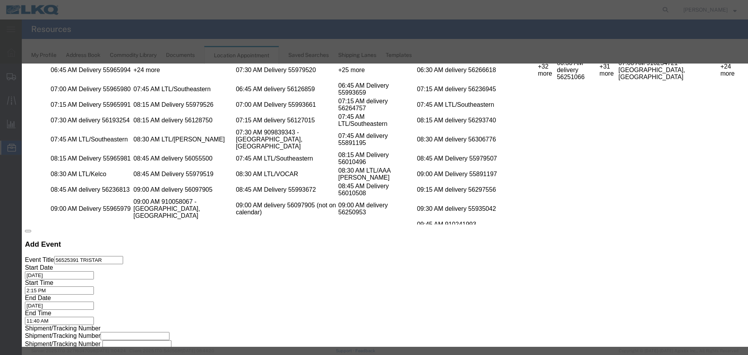
type input "2:15 PM"
click at [94, 317] on input "11:40 AM" at bounding box center [59, 321] width 69 height 8
type input "2:15 PM"
click at [392, 325] on div "Shipment/Tracking Number Shipment/Tracking Number Shipment/Tracking Number" at bounding box center [382, 344] width 715 height 38
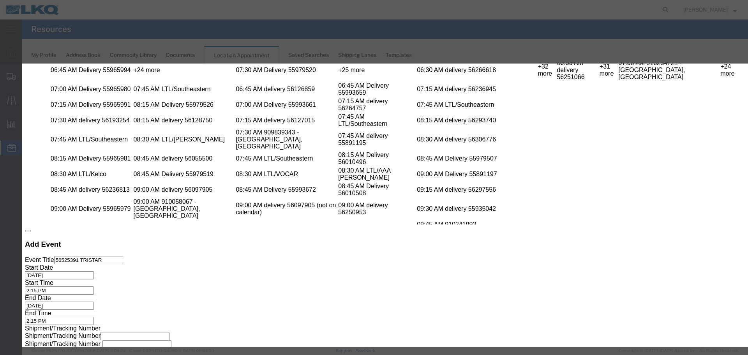
type input "O"
select select "80"
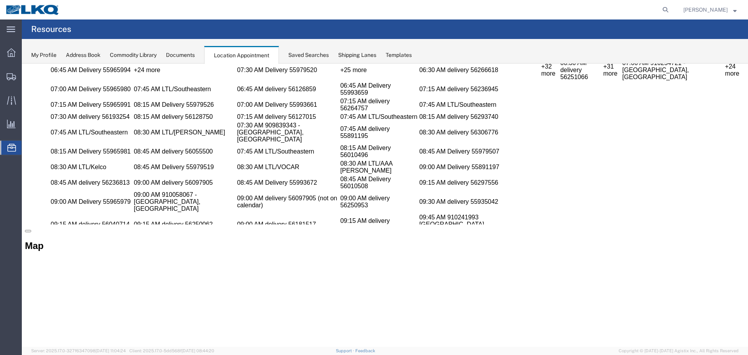
scroll to position [0, 0]
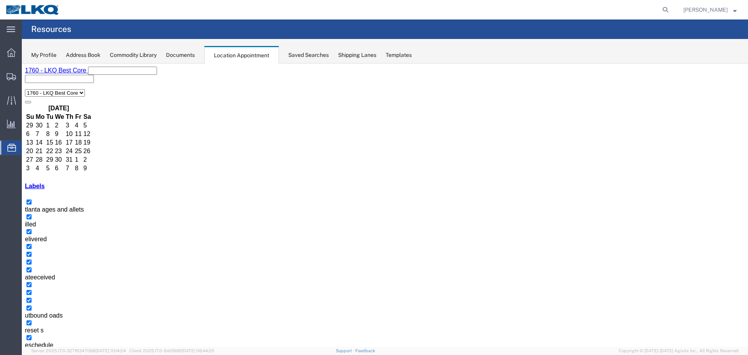
select select
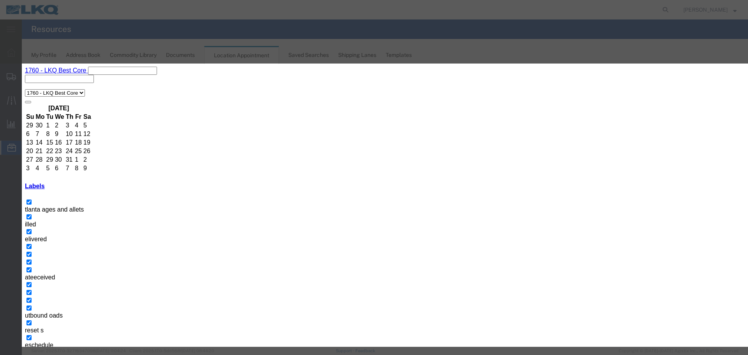
type input "56525413 TRISTAR"
type input "08/25/25"
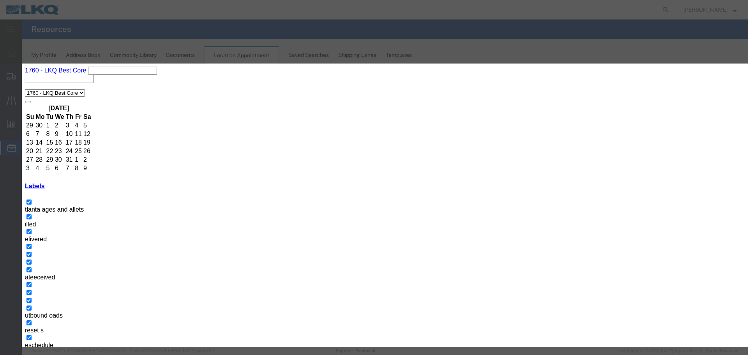
type input "2:15 PM"
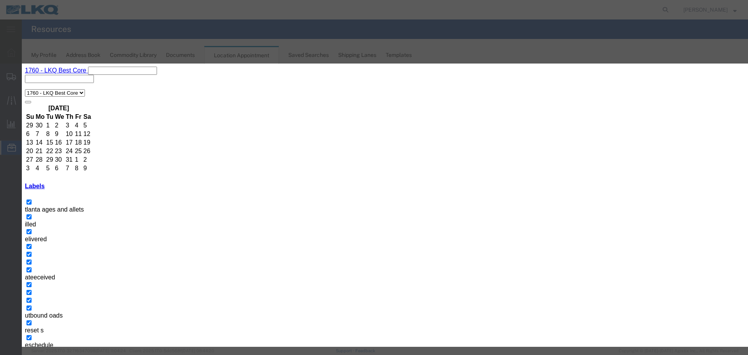
select select "1"
type input "O"
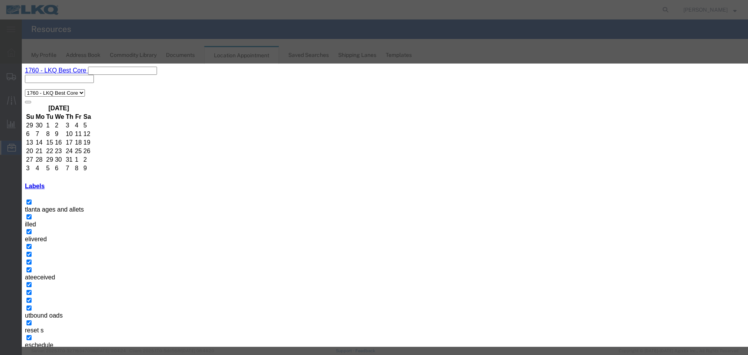
select select "80"
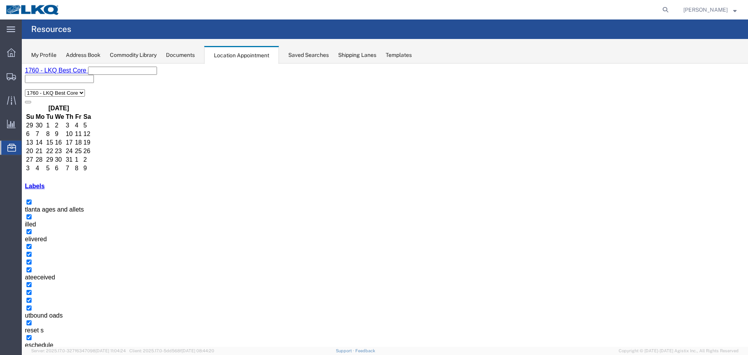
select select
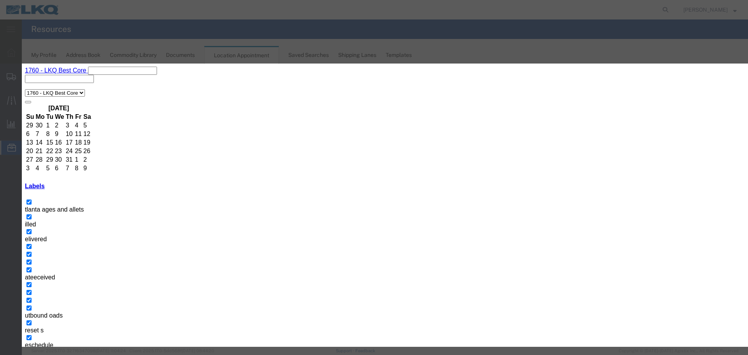
type input "56525433 TRISTAR"
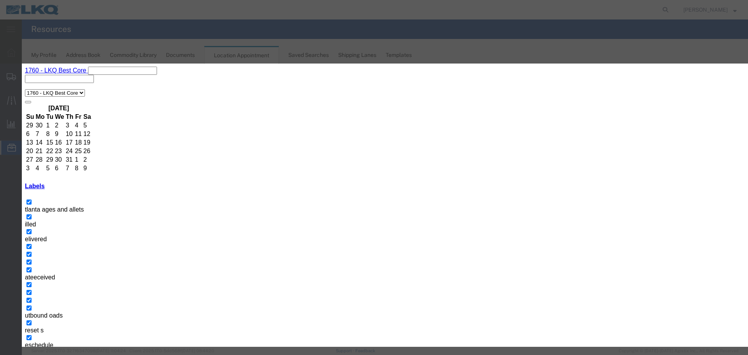
type input "08/26/25"
type input "2:15 PM"
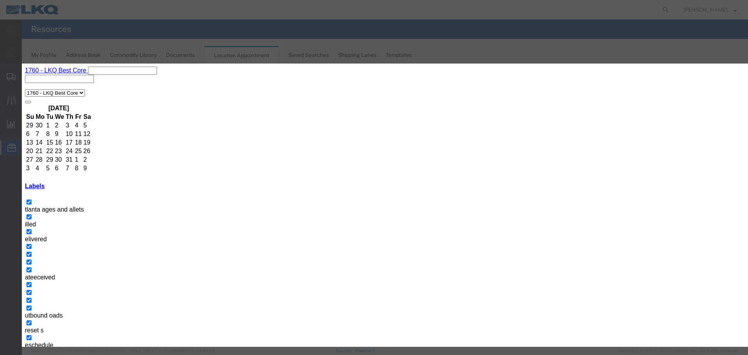
type input "2:15 PM"
select select "1"
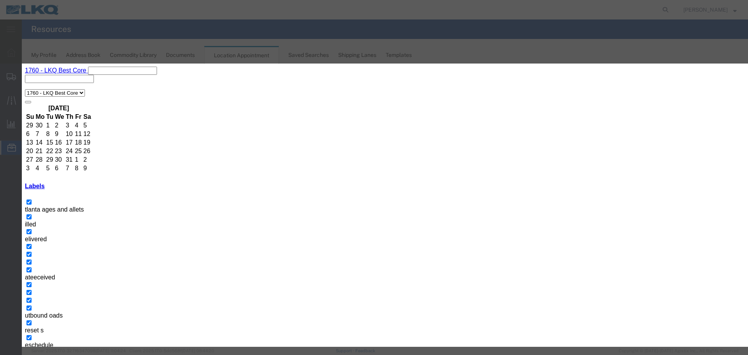
type input "O"
select select "80"
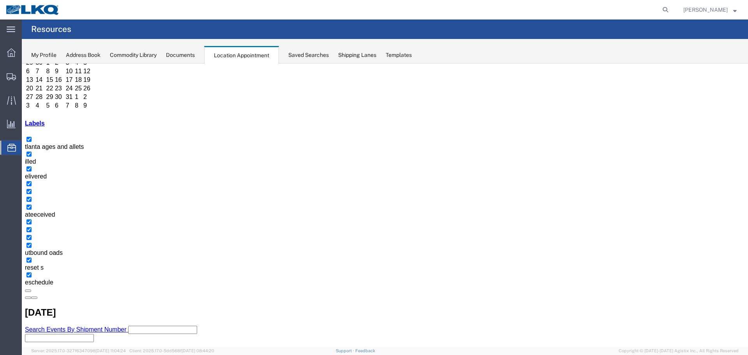
scroll to position [195, 0]
